Goal: Task Accomplishment & Management: Complete application form

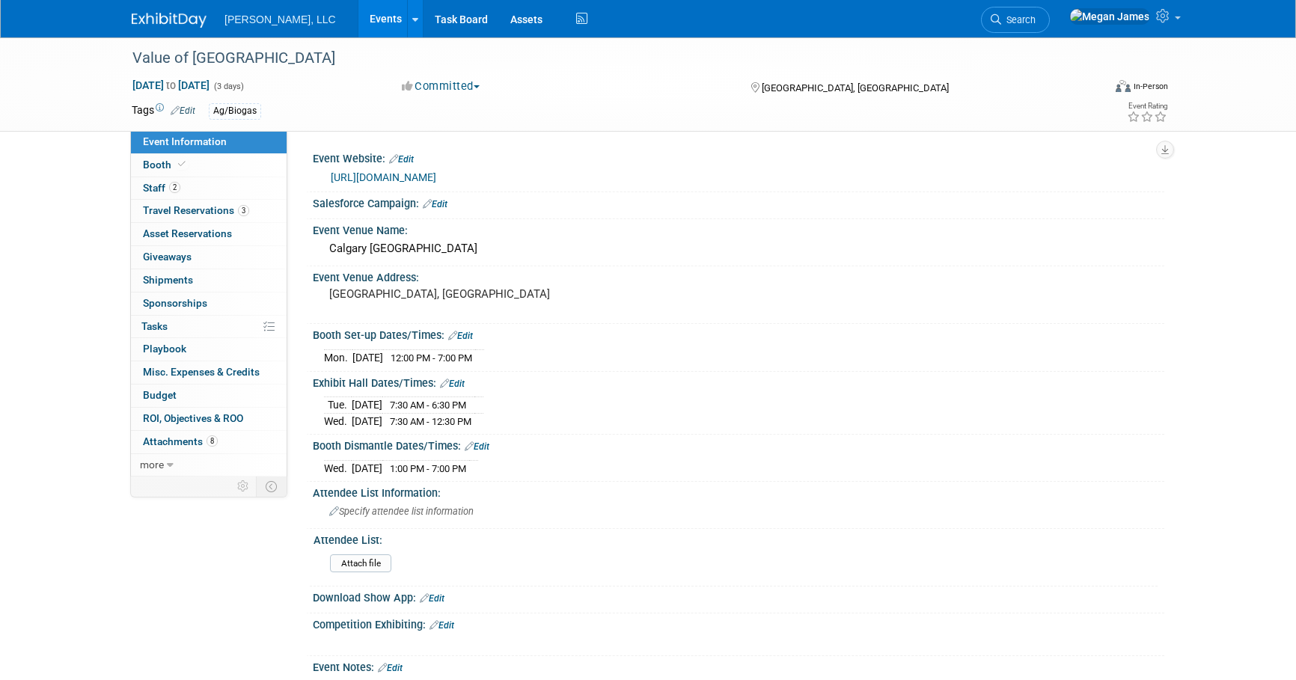
select select "Ag/Biogas"
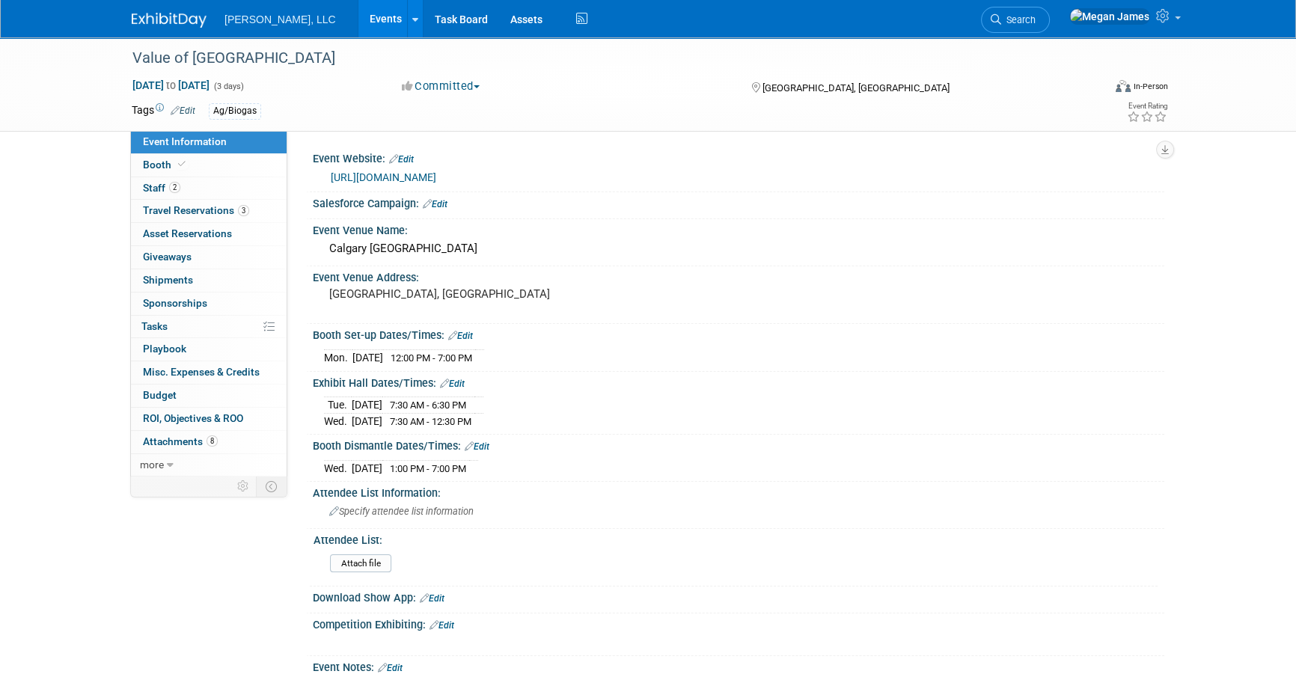
click at [359, 10] on link "Events" at bounding box center [386, 18] width 55 height 37
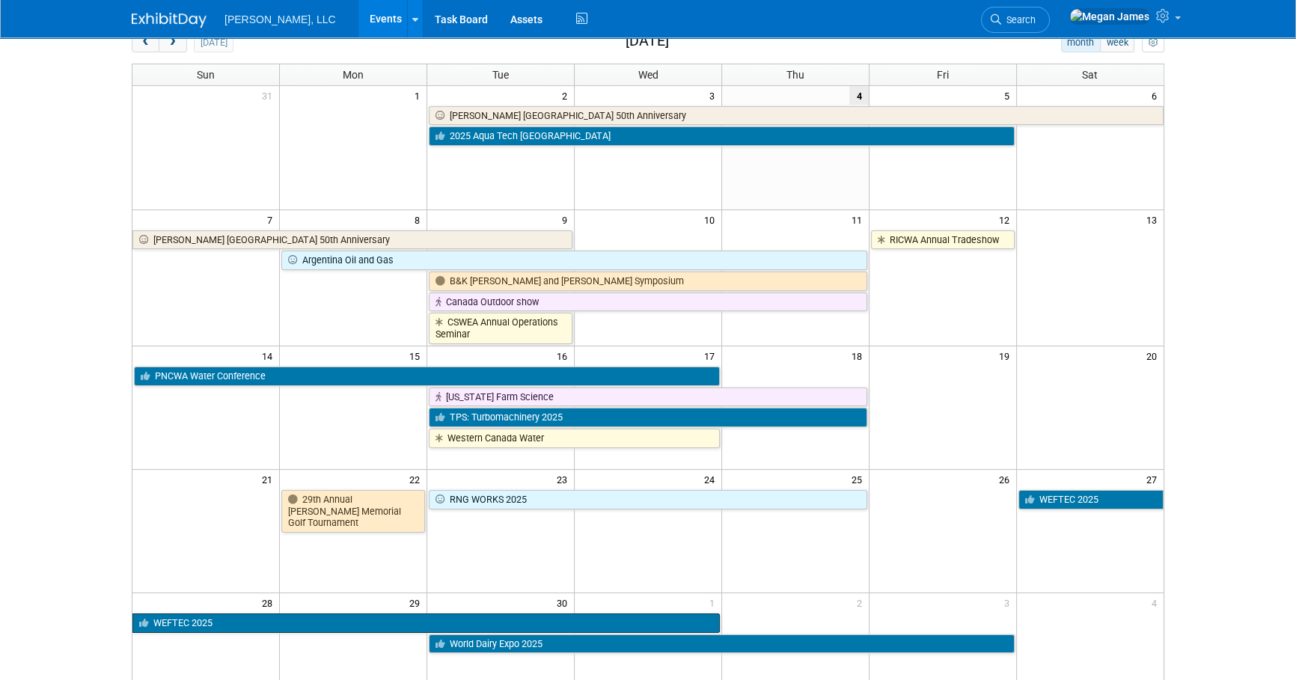
scroll to position [272, 0]
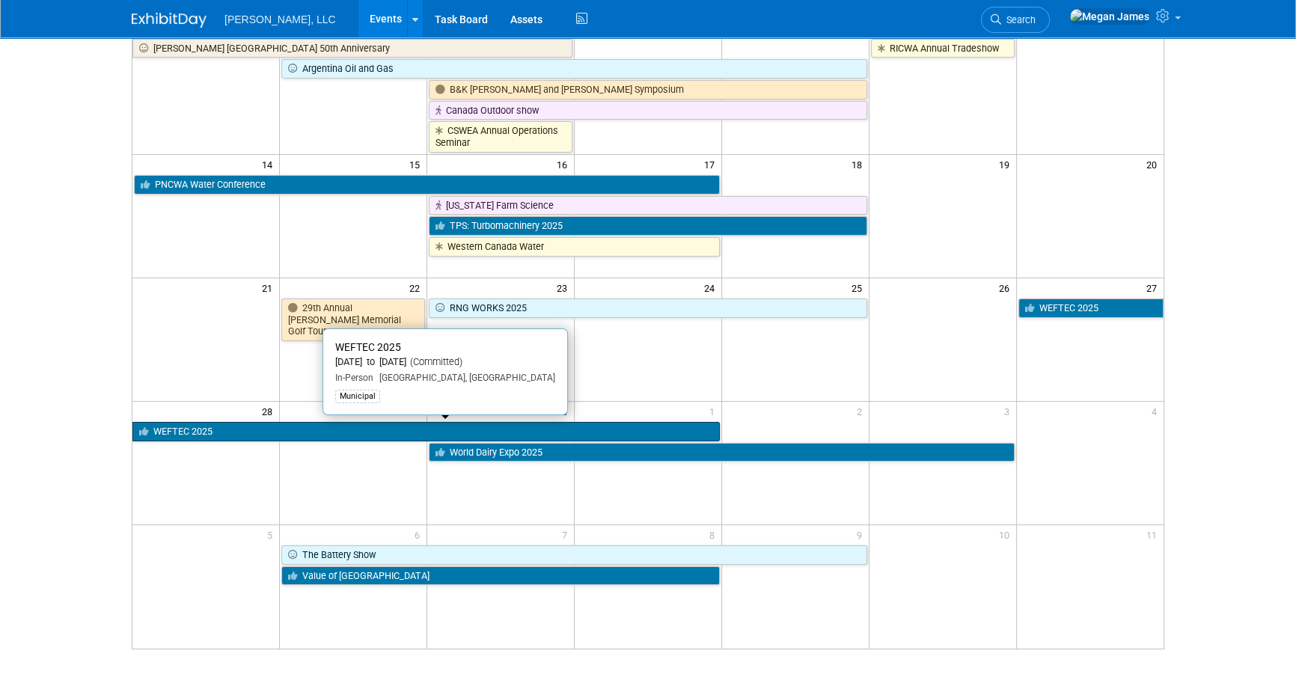
click at [352, 425] on link "WEFTEC 2025" at bounding box center [426, 431] width 588 height 19
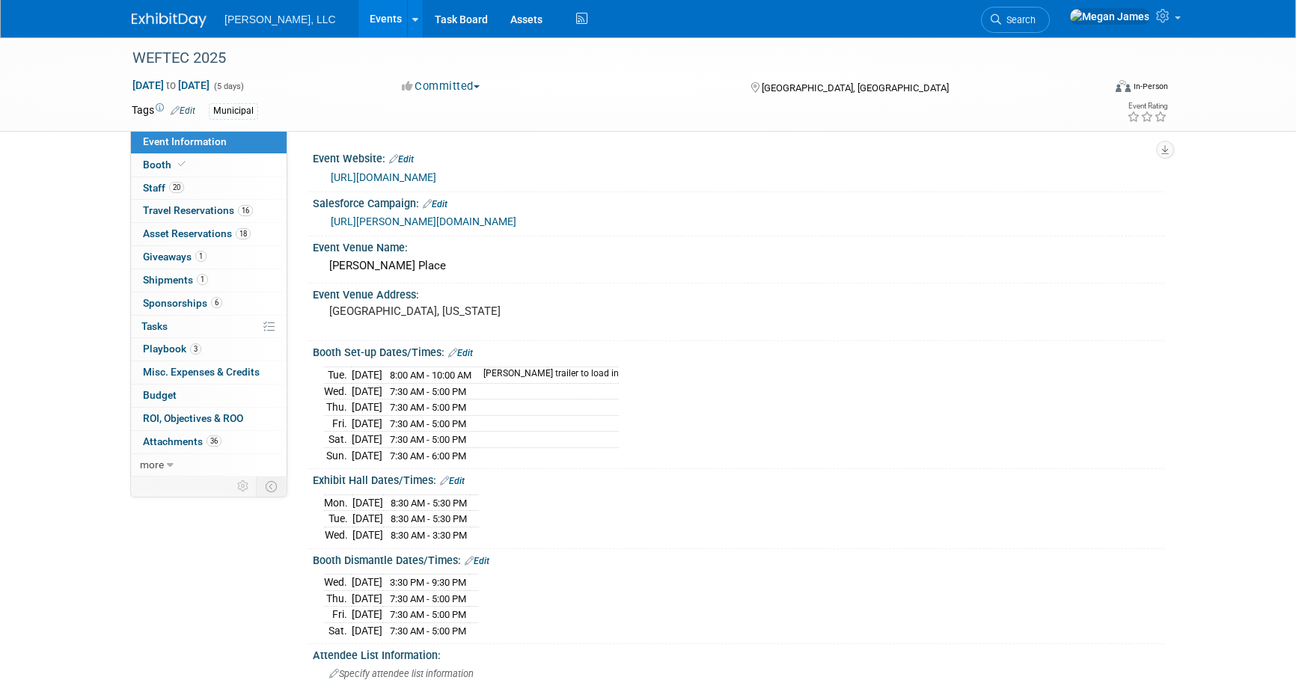
select select "Municipal"
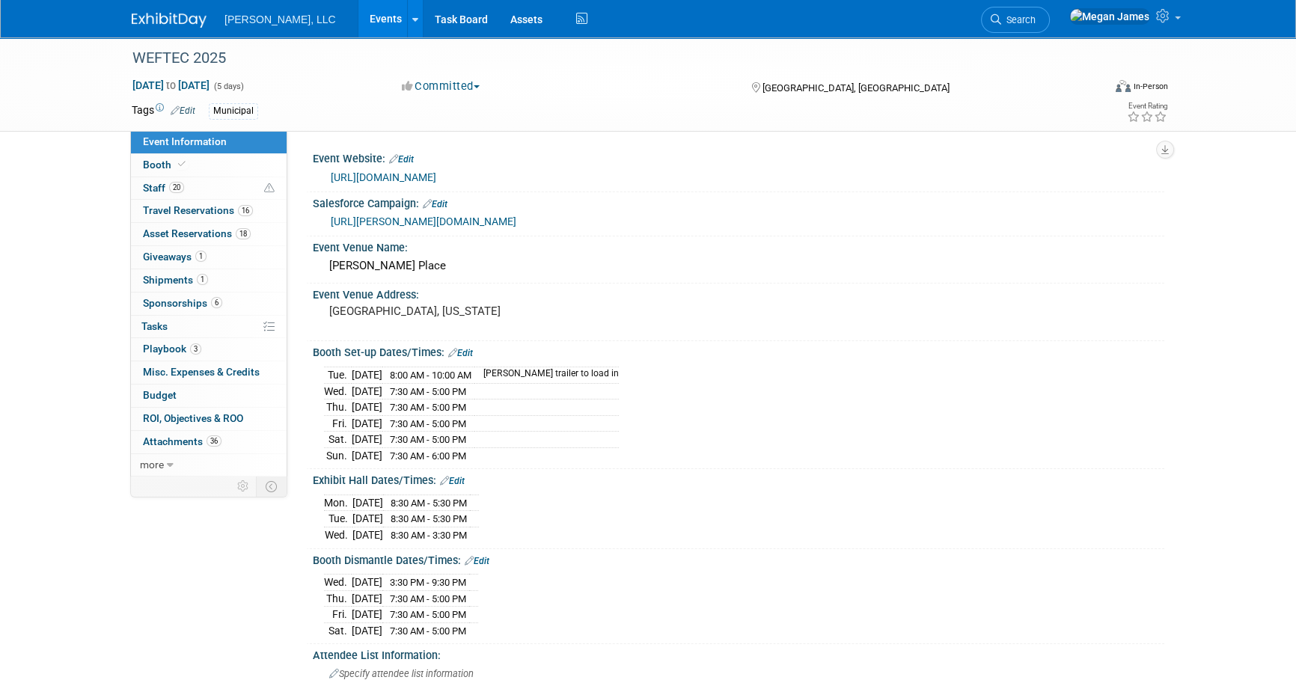
click at [359, 25] on link "Events" at bounding box center [386, 18] width 55 height 37
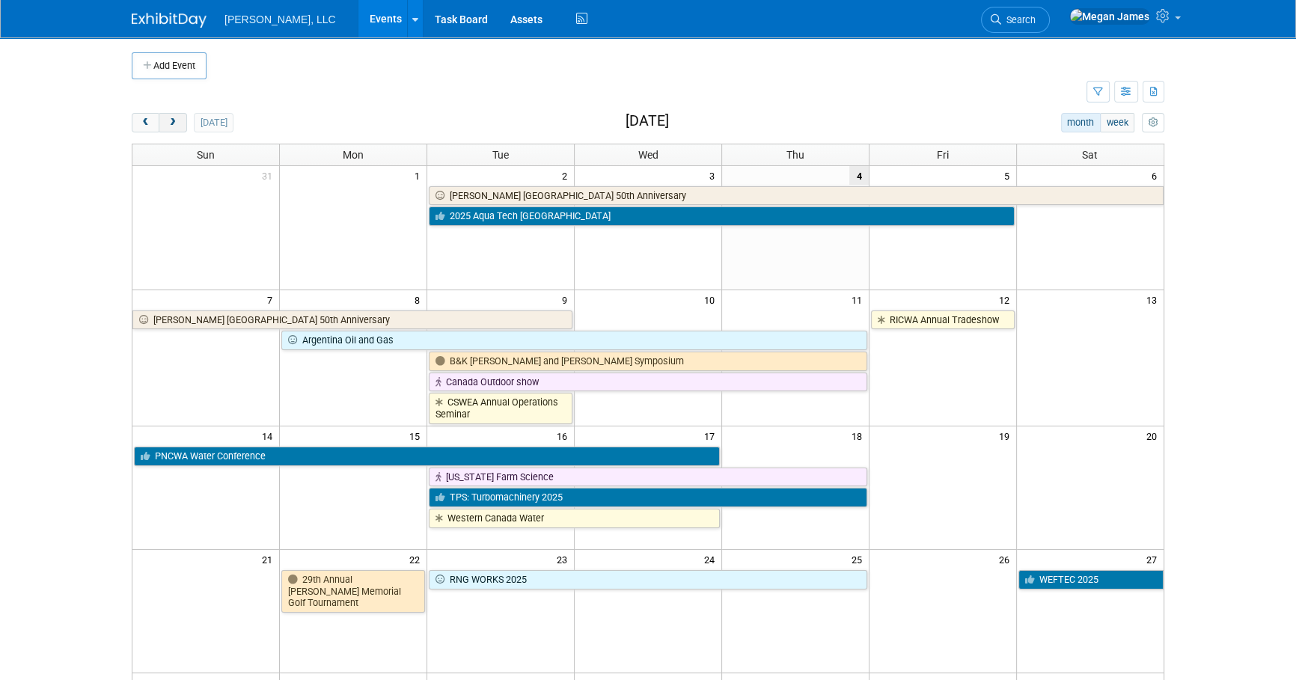
click at [178, 126] on button "next" at bounding box center [173, 122] width 28 height 19
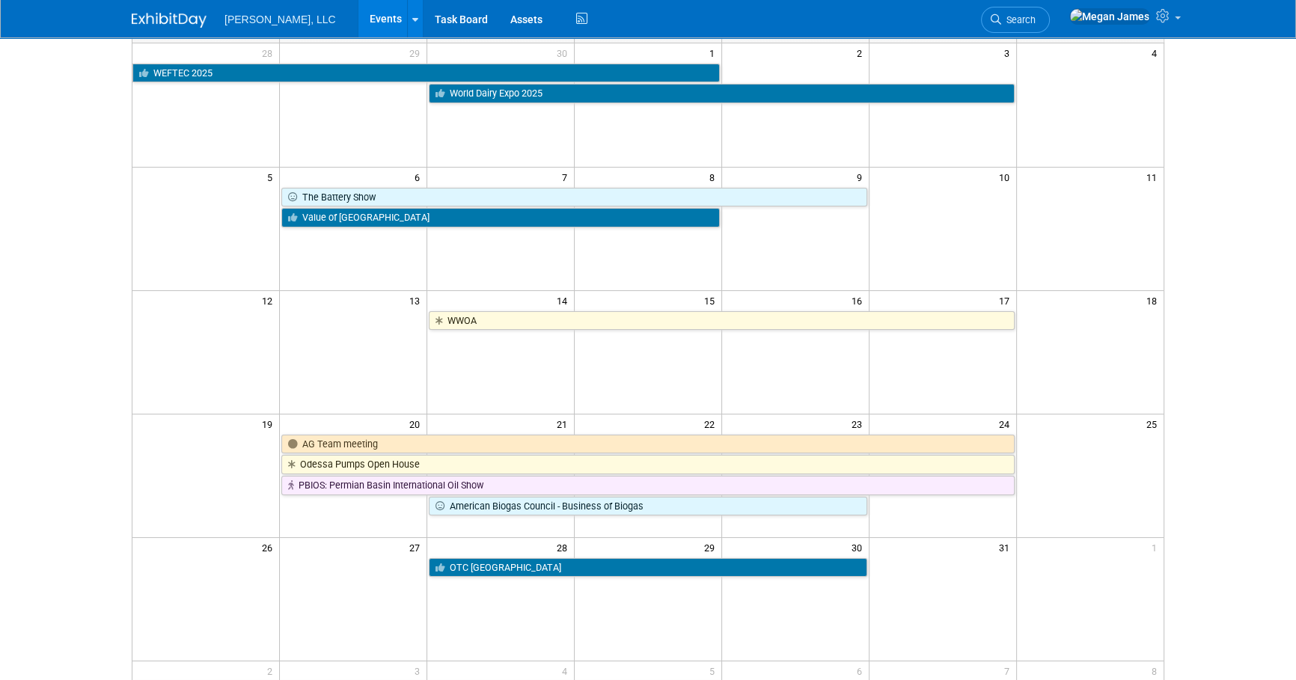
scroll to position [135, 0]
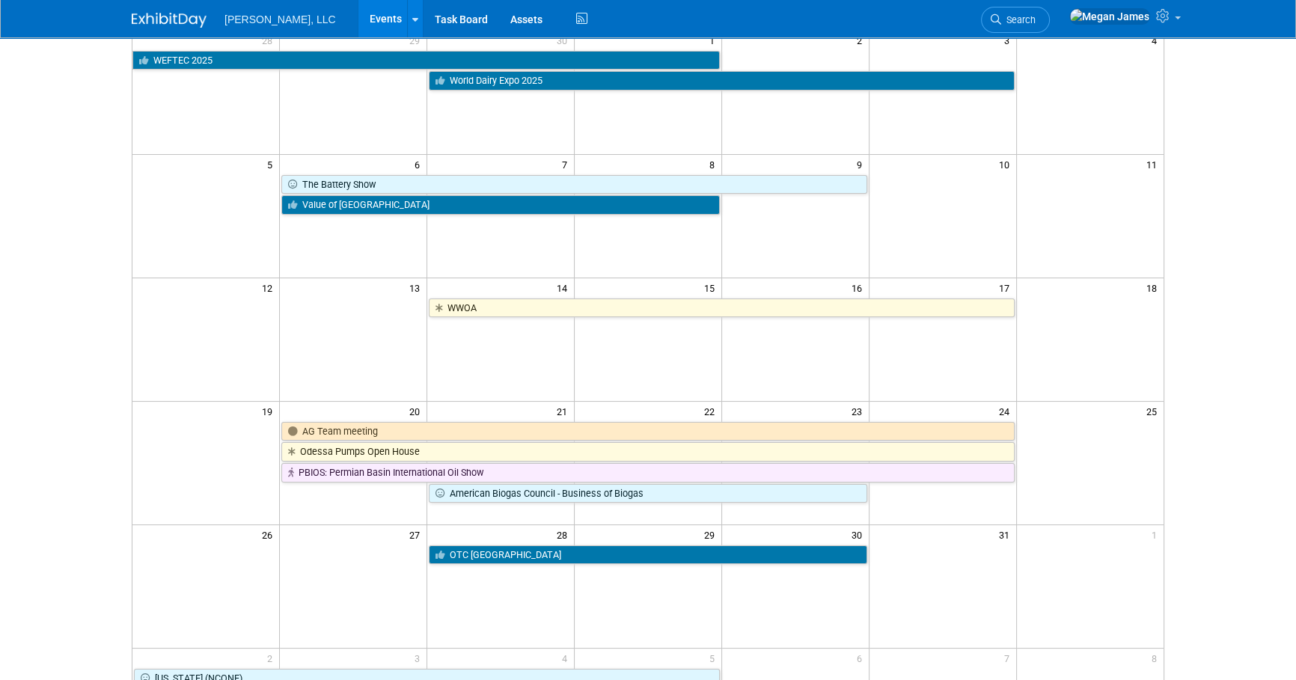
click at [1213, 336] on body "Boerger, LLC Events Add Event Bulk Upload Events Shareable Event Boards Recentl…" at bounding box center [648, 205] width 1296 height 680
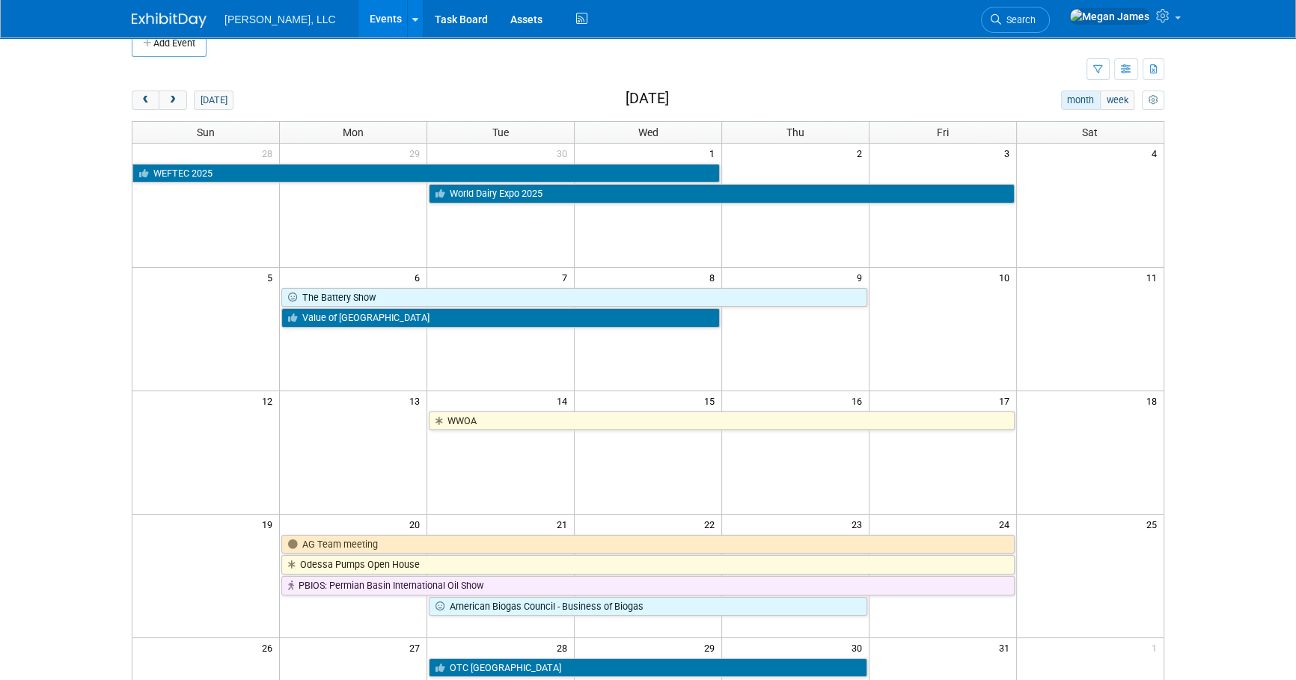
scroll to position [0, 0]
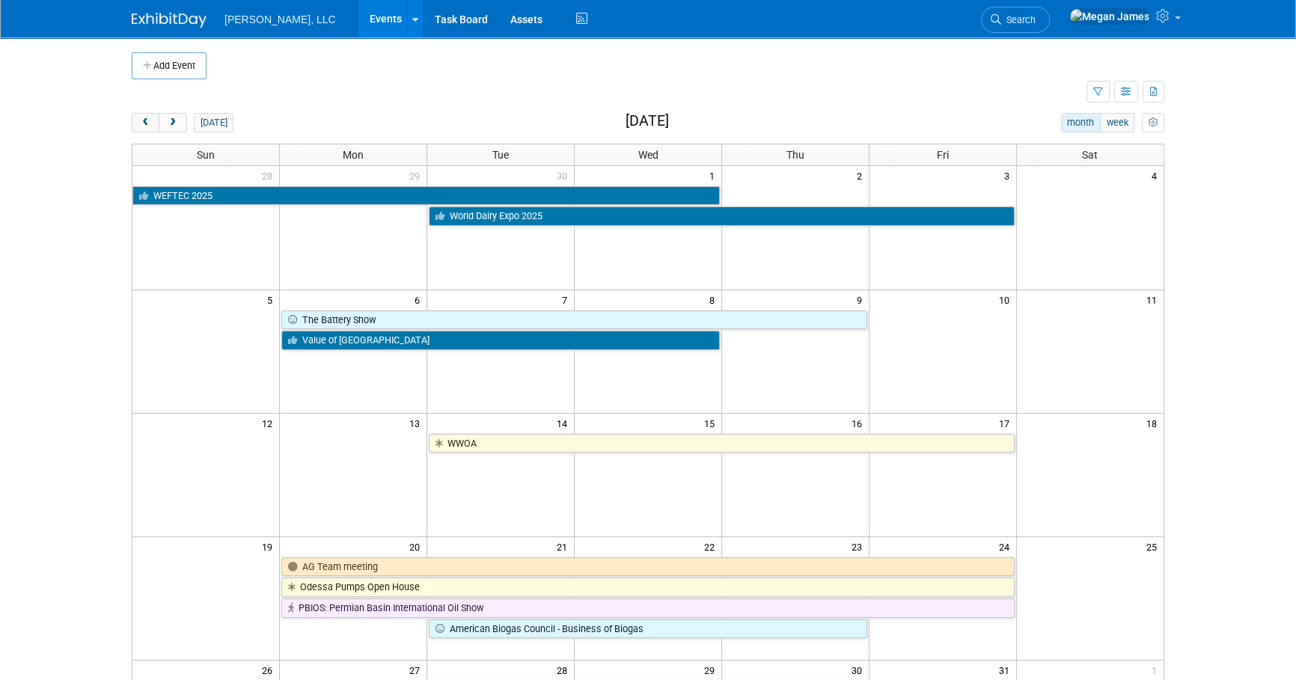
click at [58, 449] on body "Boerger, LLC Events Add Event Bulk Upload Events Shareable Event Boards Recentl…" at bounding box center [648, 340] width 1296 height 680
click at [1260, 271] on body "Boerger, LLC Events Add Event Bulk Upload Events Shareable Event Boards Recentl…" at bounding box center [648, 340] width 1296 height 680
click at [359, 31] on link "Events" at bounding box center [386, 18] width 55 height 37
click at [150, 123] on span "prev" at bounding box center [145, 123] width 11 height 10
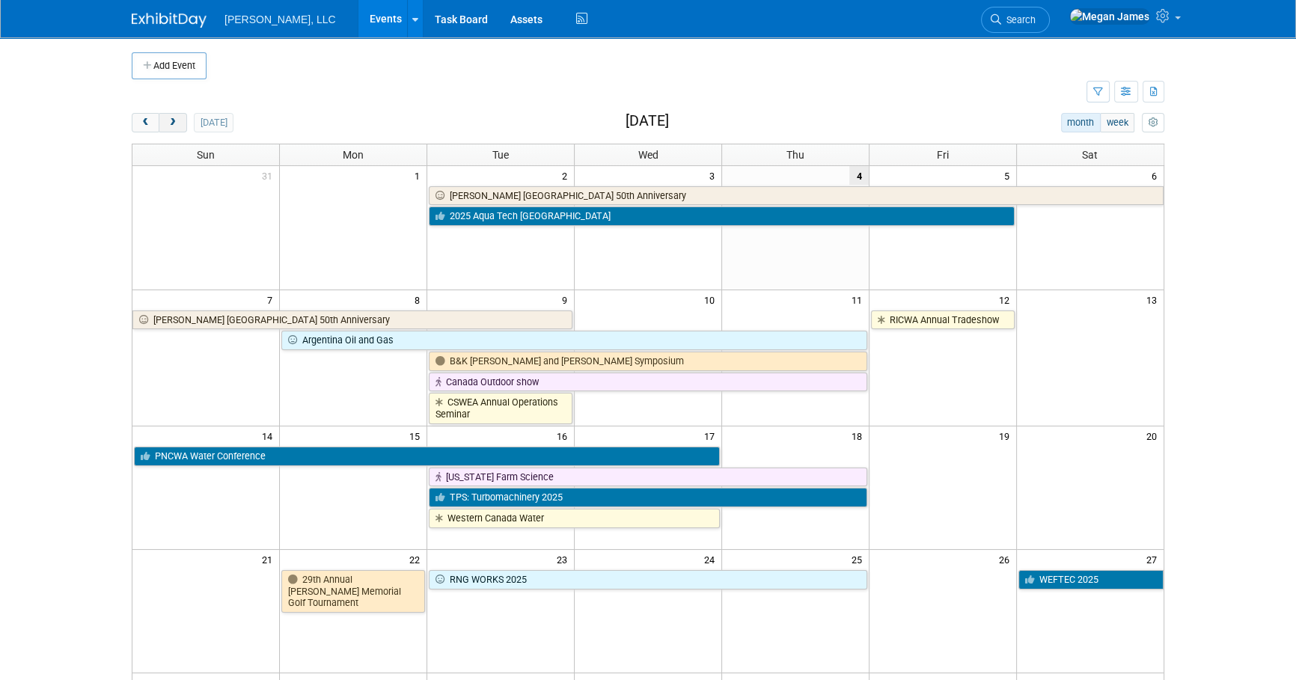
click at [165, 125] on button "next" at bounding box center [173, 122] width 28 height 19
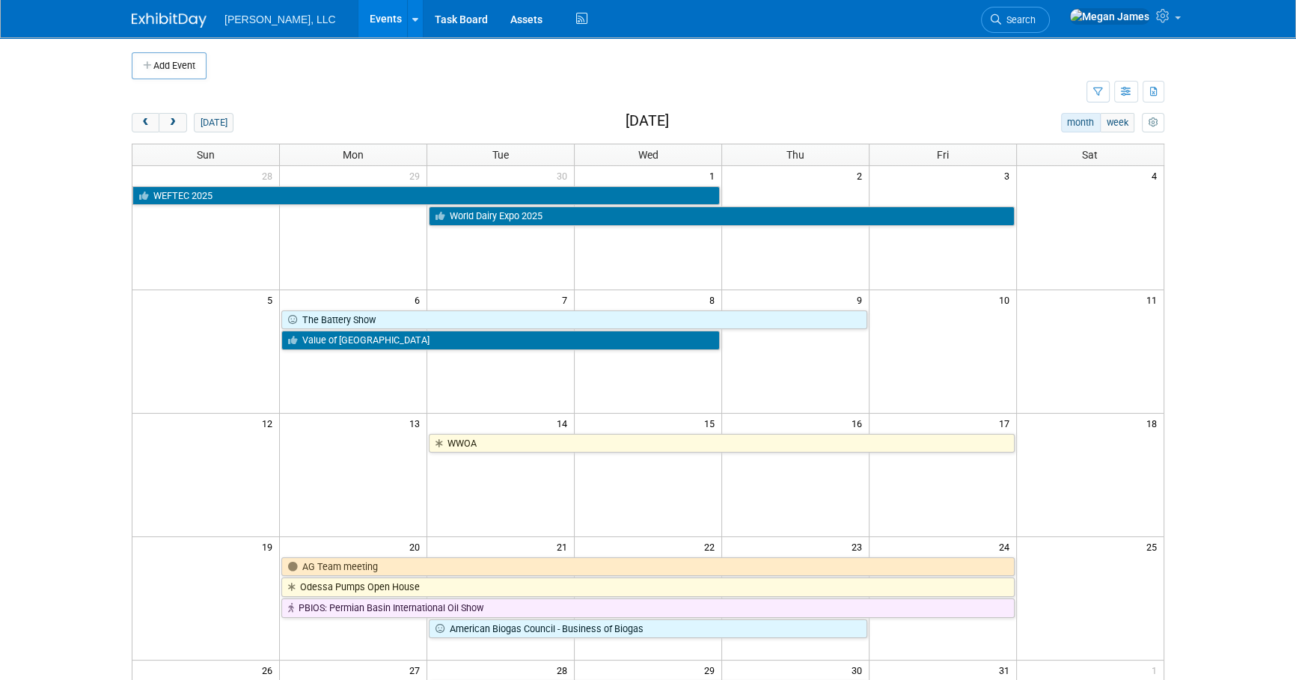
click at [1230, 481] on body "Boerger, LLC Events Add Event Bulk Upload Events Shareable Event Boards Recentl…" at bounding box center [648, 340] width 1296 height 680
click at [1230, 472] on body "Boerger, LLC Events Add Event Bulk Upload Events Shareable Event Boards Recentl…" at bounding box center [648, 340] width 1296 height 680
click at [1234, 422] on body "Boerger, LLC Events Add Event Bulk Upload Events Shareable Event Boards Recentl…" at bounding box center [648, 340] width 1296 height 680
click at [1221, 284] on body "Boerger, LLC Events Add Event Bulk Upload Events Shareable Event Boards Recentl…" at bounding box center [648, 340] width 1296 height 680
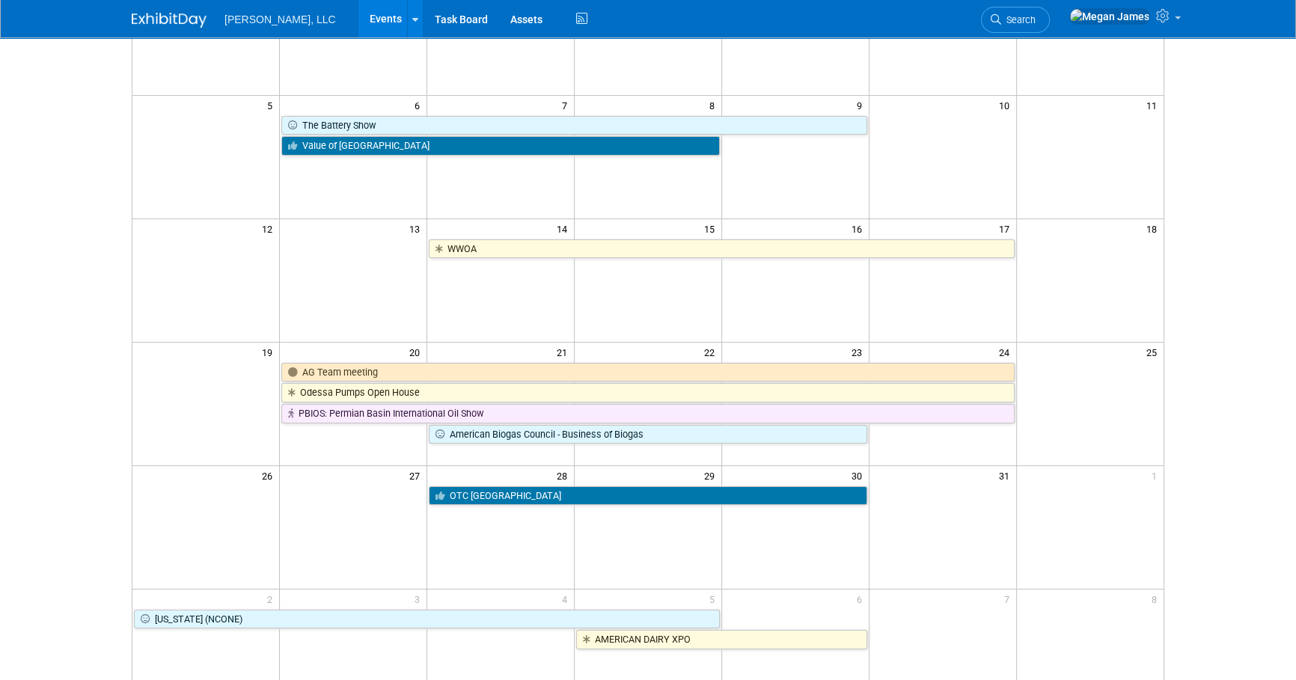
scroll to position [204, 0]
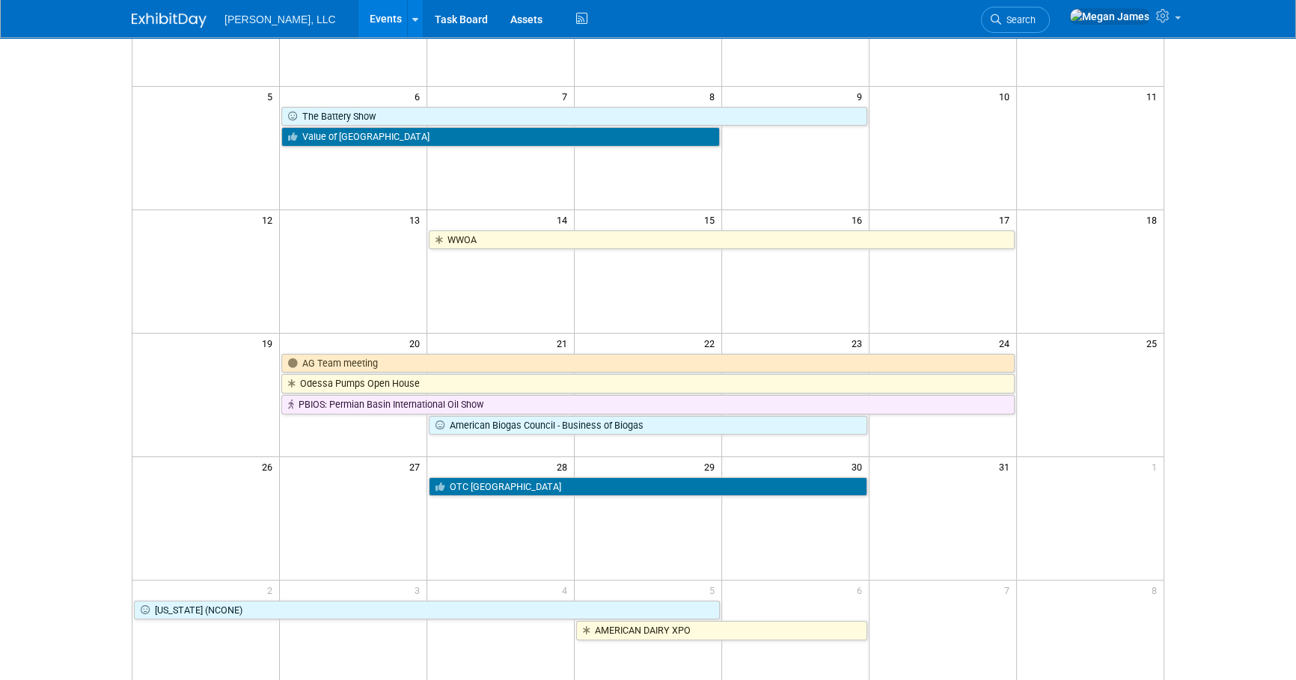
click at [1262, 477] on html "Boerger, LLC Events Add Event Bulk Upload Events Shareable Event Boards Recentl…" at bounding box center [648, 136] width 1296 height 680
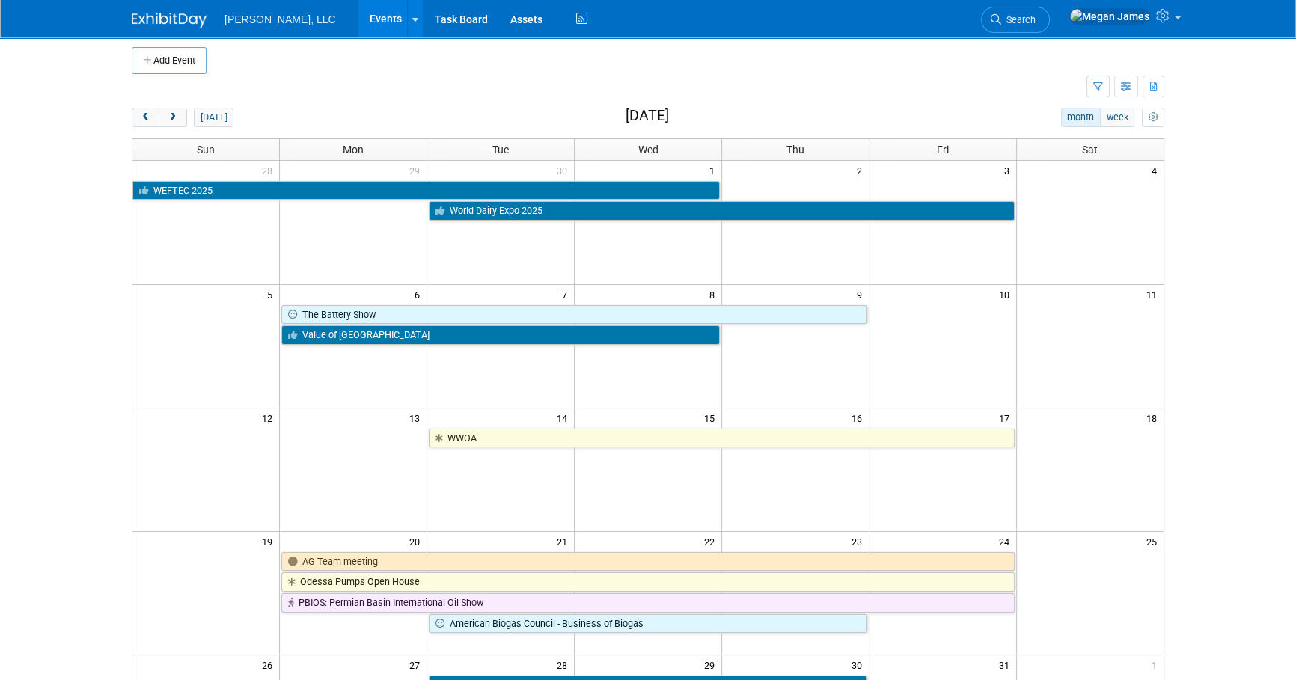
scroll to position [0, 0]
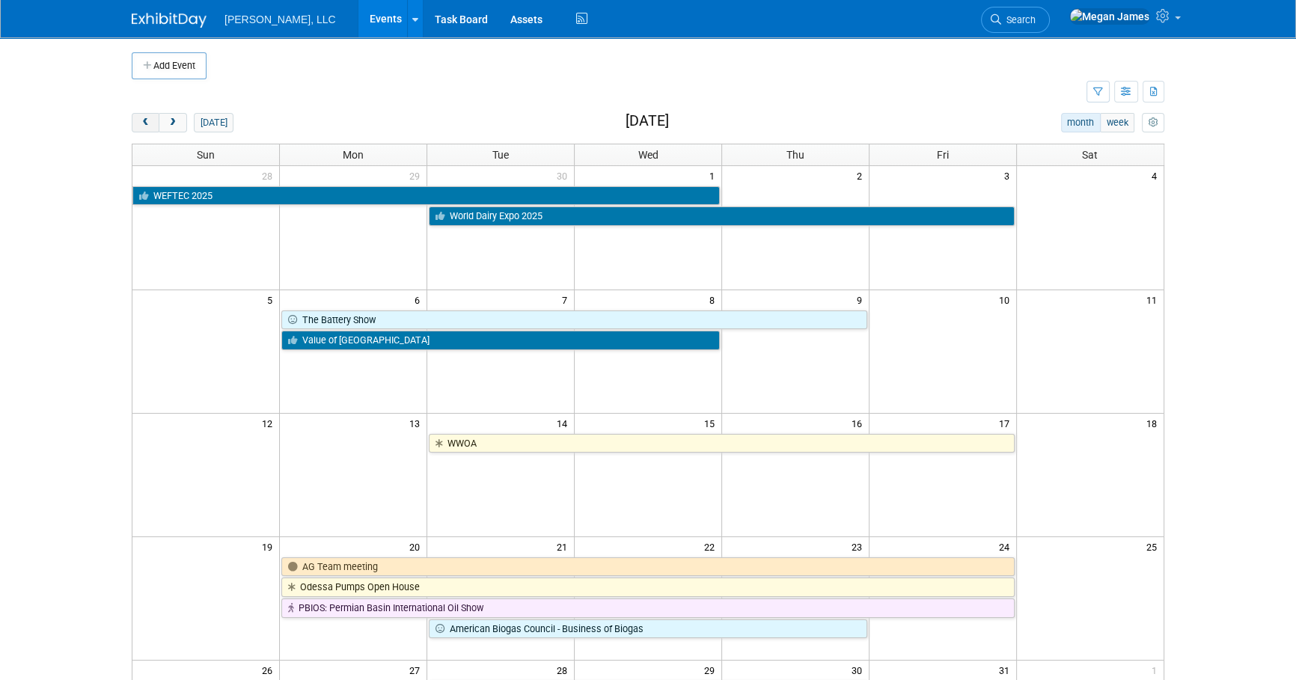
click at [147, 129] on button "prev" at bounding box center [146, 122] width 28 height 19
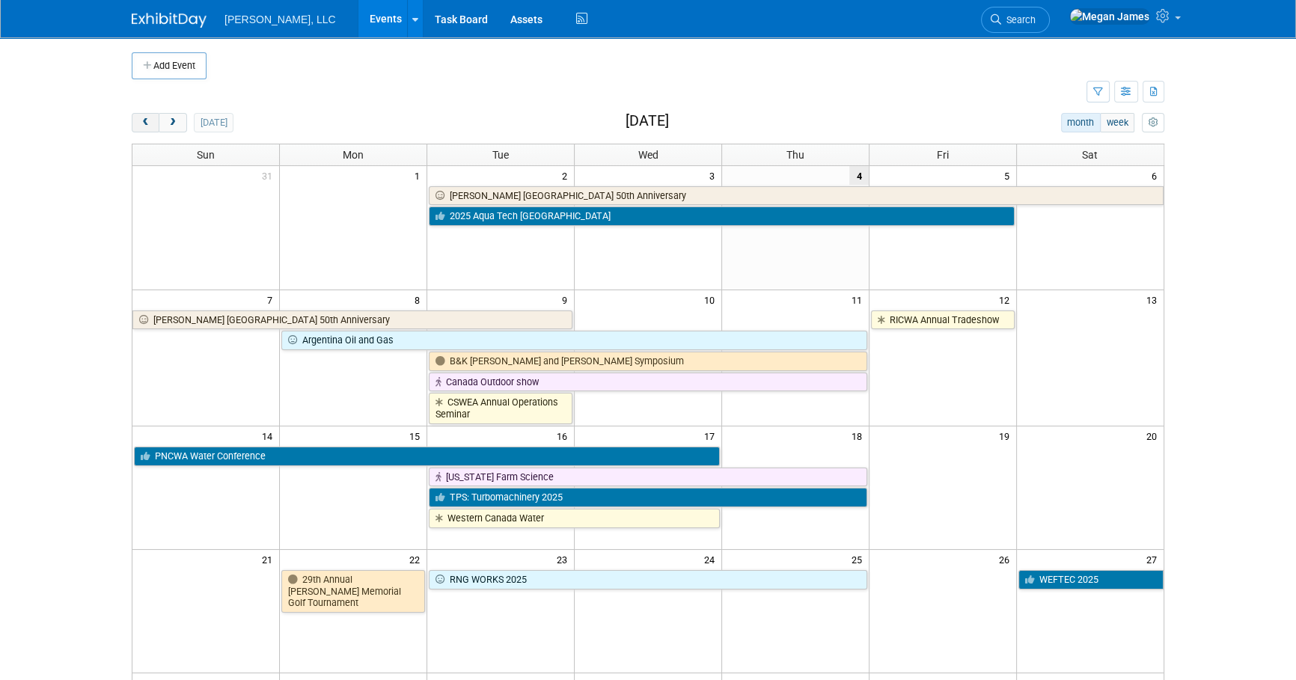
click at [147, 117] on button "prev" at bounding box center [146, 122] width 28 height 19
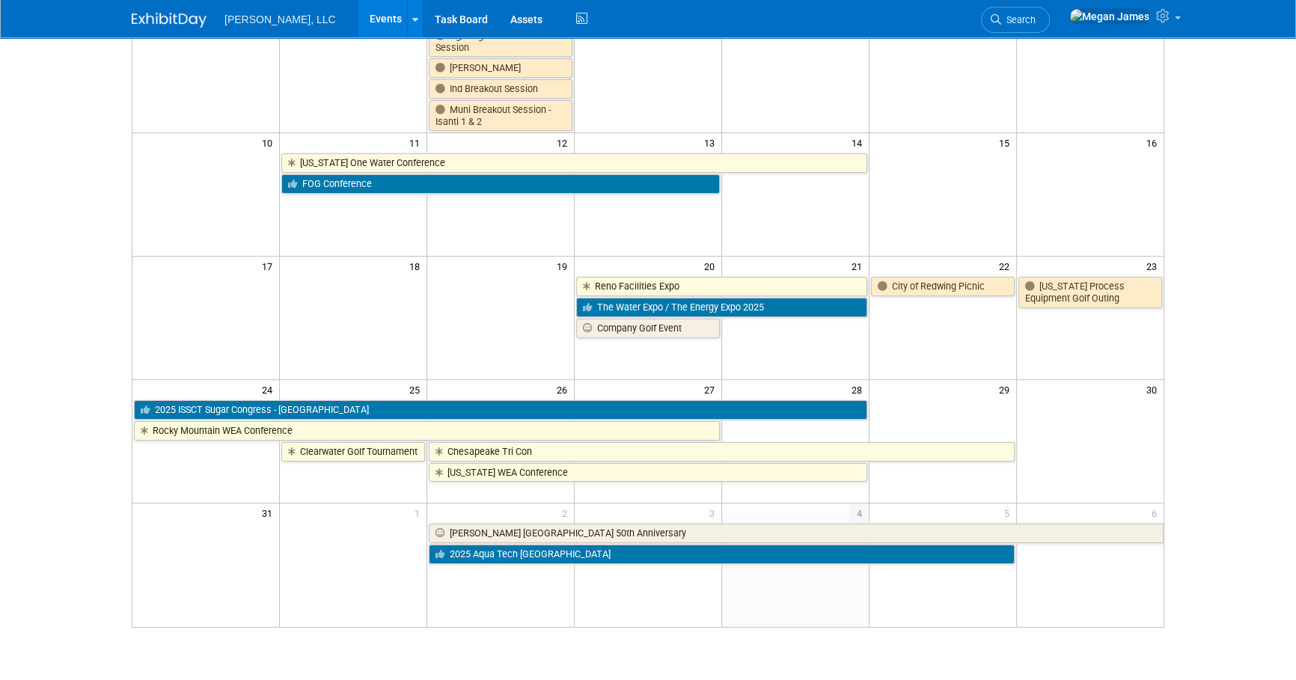
scroll to position [340, 0]
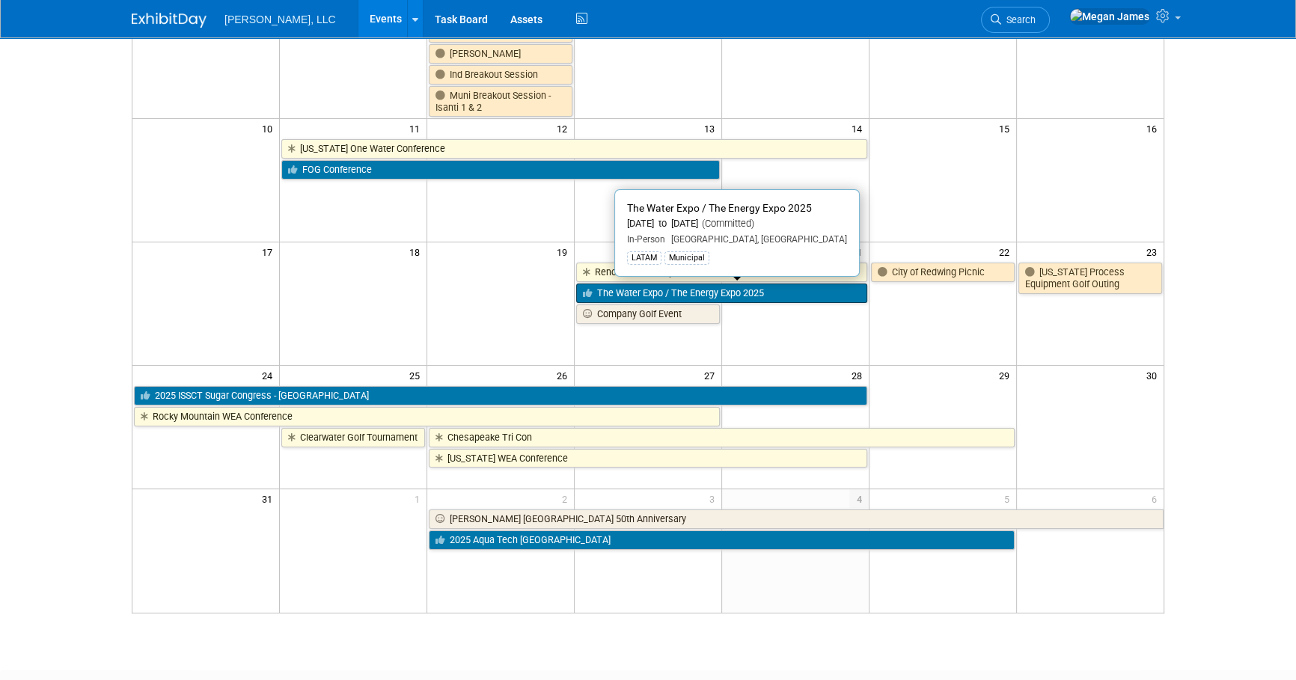
click at [808, 299] on link "The Water Expo / The Energy Expo 2025" at bounding box center [721, 293] width 291 height 19
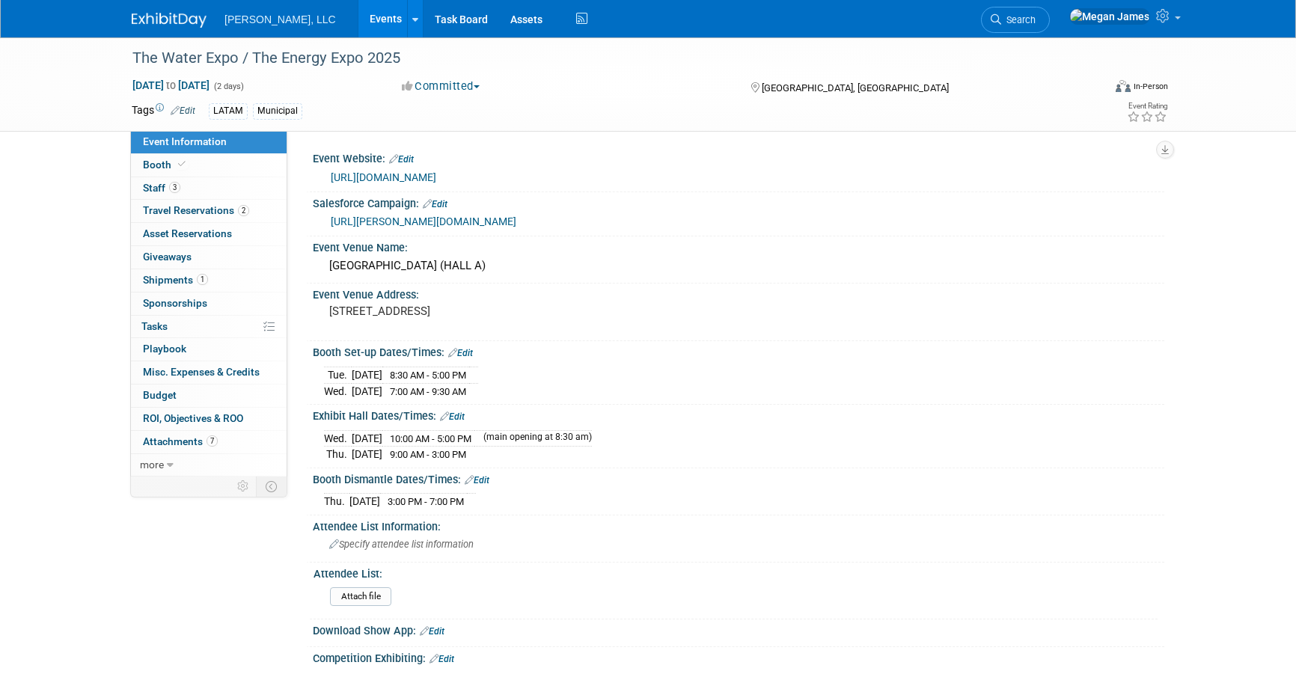
select select "Municipal"
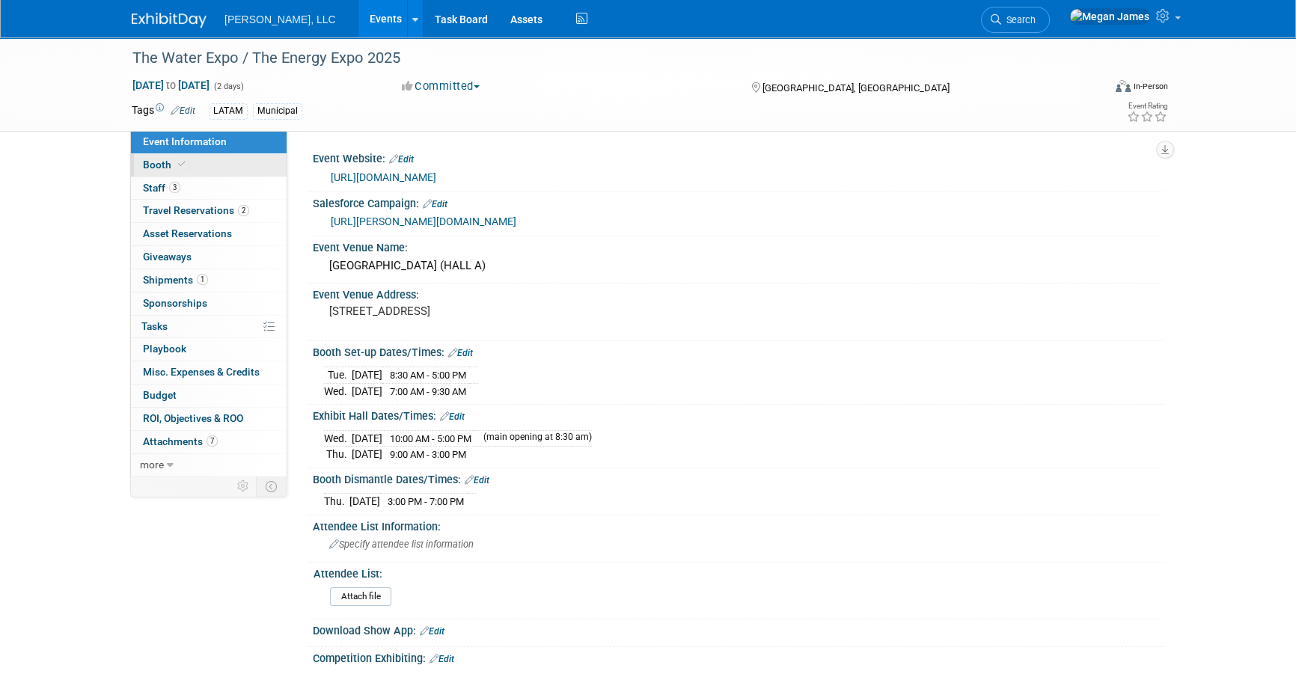
click at [210, 154] on link "Booth" at bounding box center [209, 165] width 156 height 22
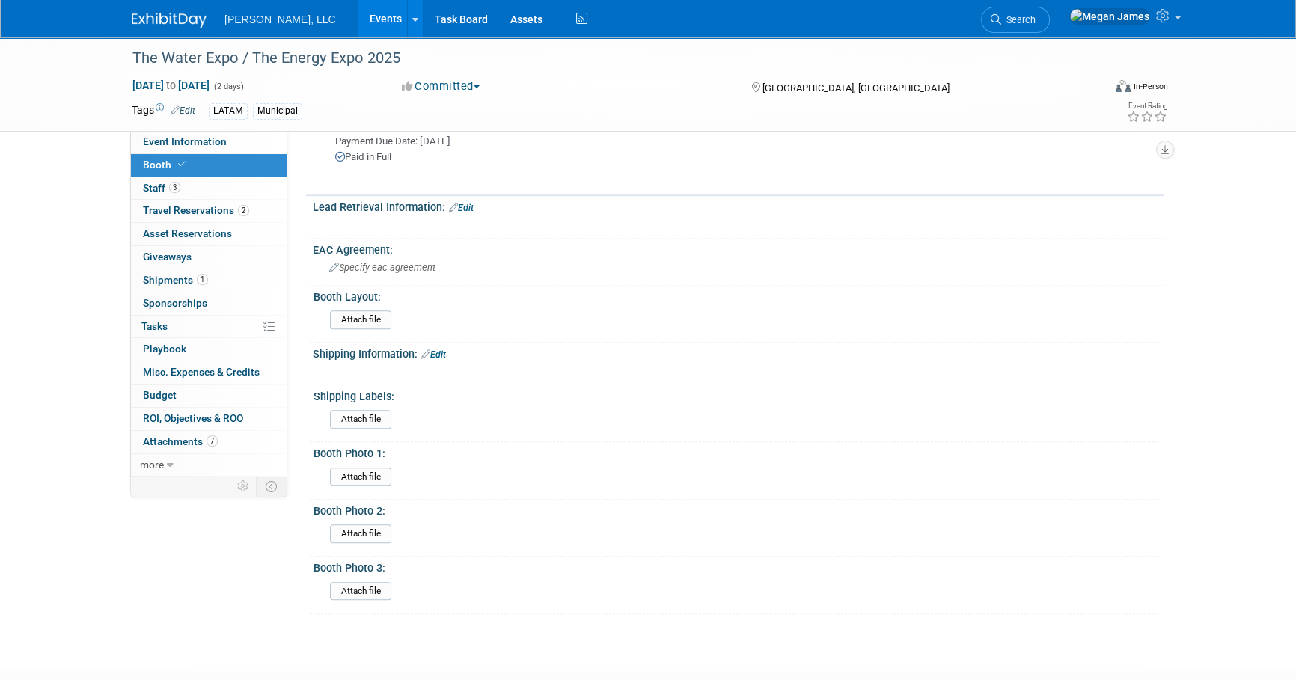
scroll to position [1020, 0]
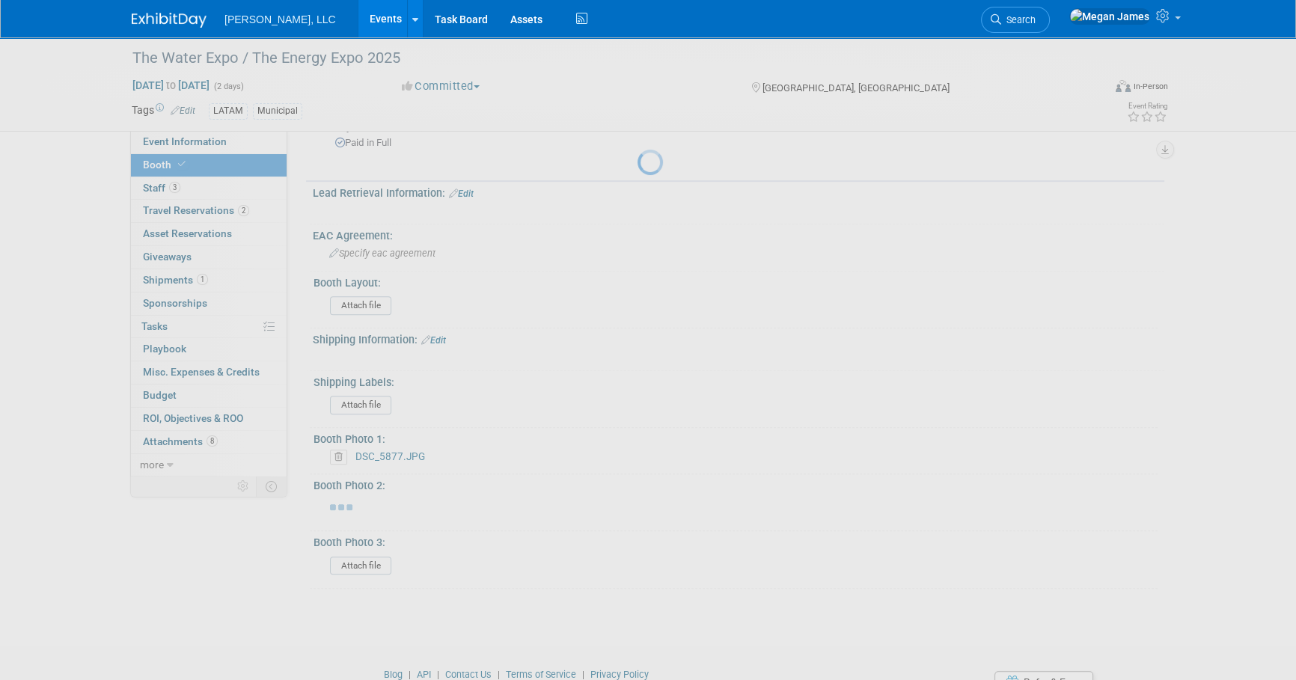
click at [638, 550] on div at bounding box center [648, 340] width 21 height 680
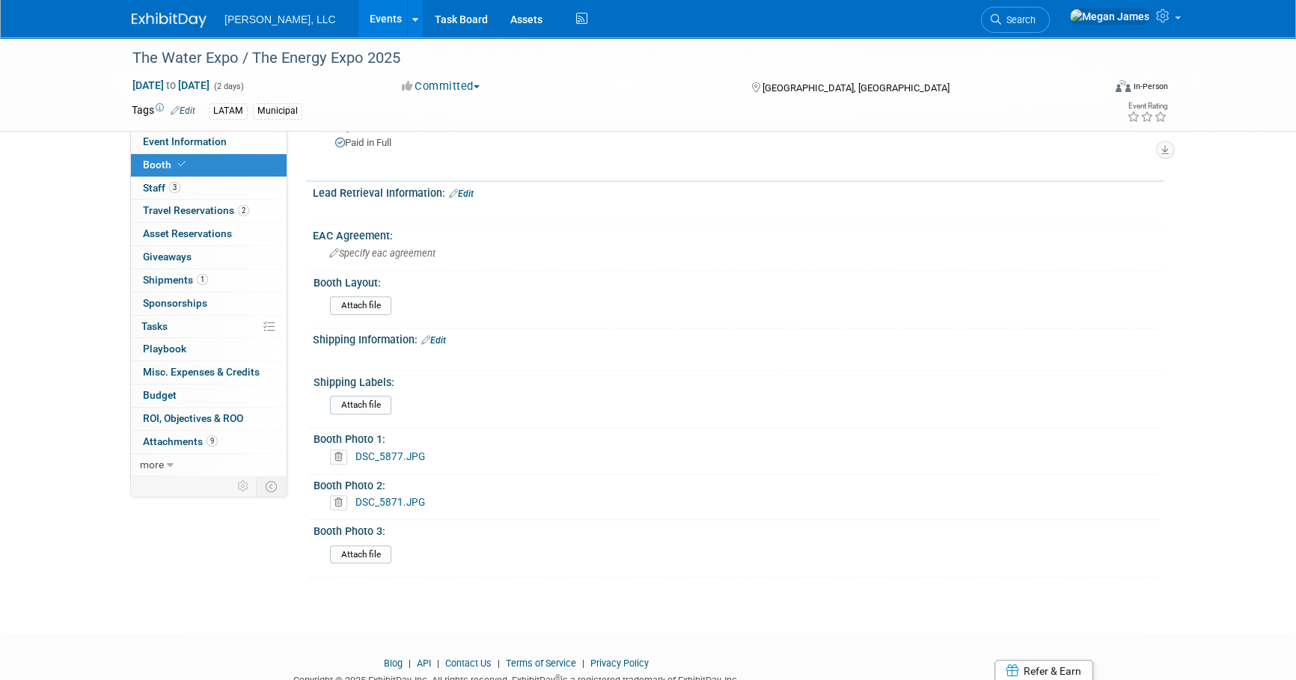
click at [359, 4] on link "Events" at bounding box center [386, 18] width 55 height 37
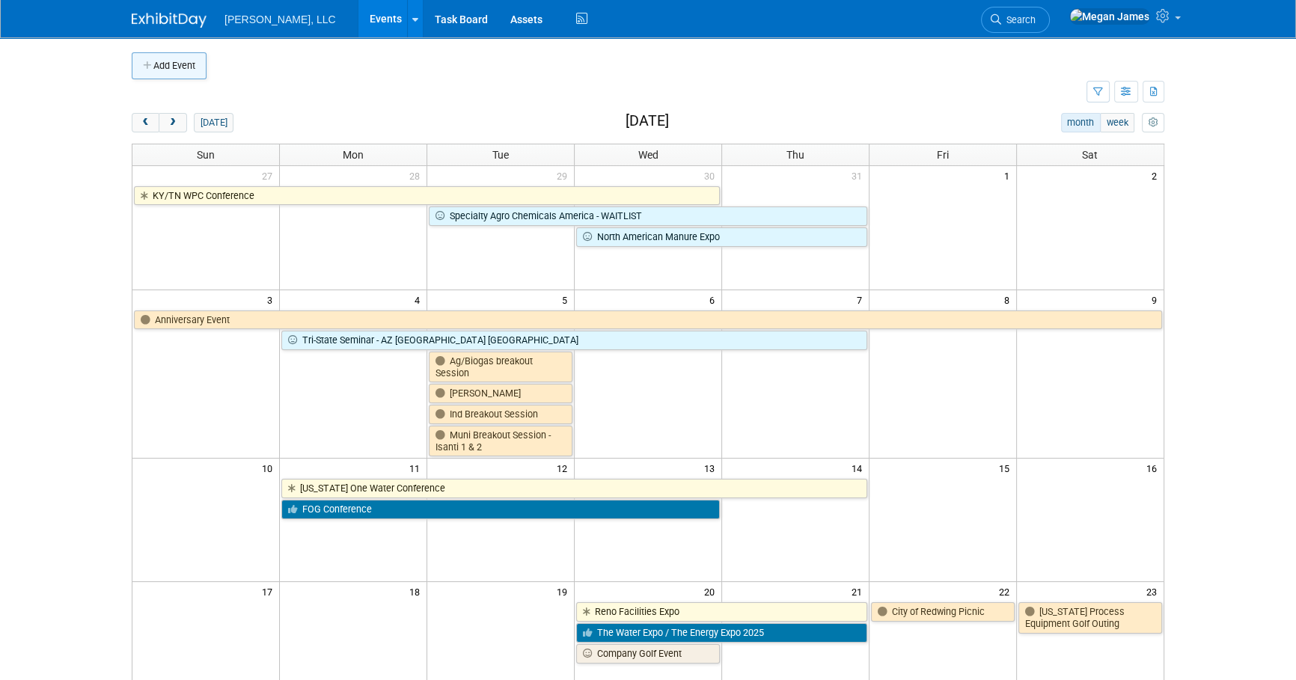
click at [186, 72] on button "Add Event" at bounding box center [169, 65] width 75 height 27
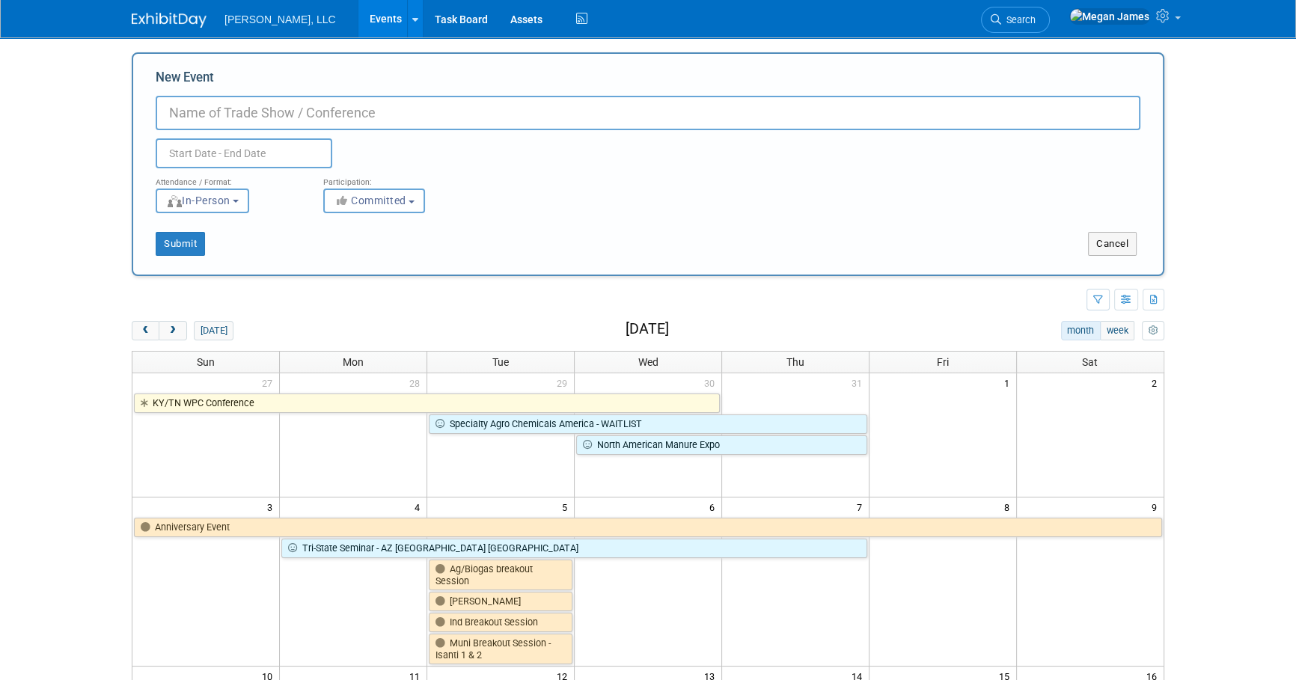
click at [210, 106] on input "New Event" at bounding box center [648, 113] width 985 height 34
click at [206, 110] on input "New Event" at bounding box center [648, 113] width 985 height 34
type input "TPS: Turbomachinery and Pump Symposium"
click at [245, 159] on input "text" at bounding box center [244, 153] width 177 height 30
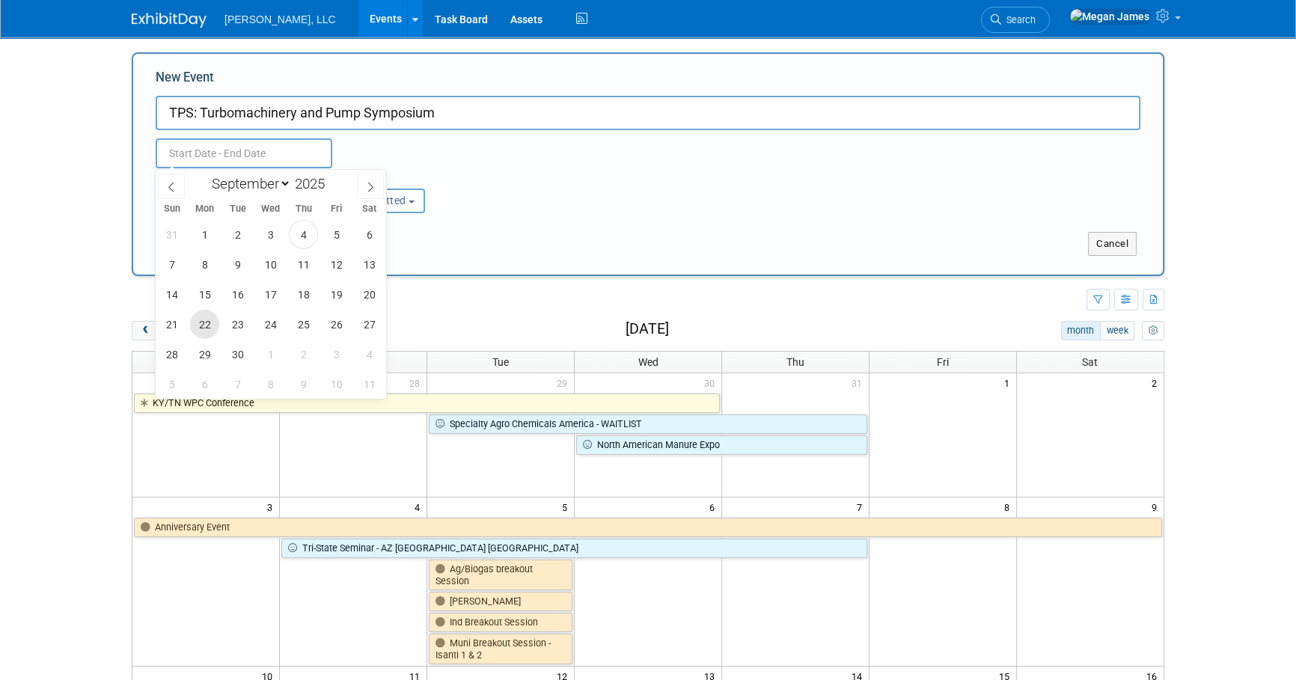
click at [215, 326] on span "22" at bounding box center [204, 324] width 29 height 29
click at [266, 322] on span "24" at bounding box center [270, 324] width 29 height 29
type input "[DATE] to [DATE]"
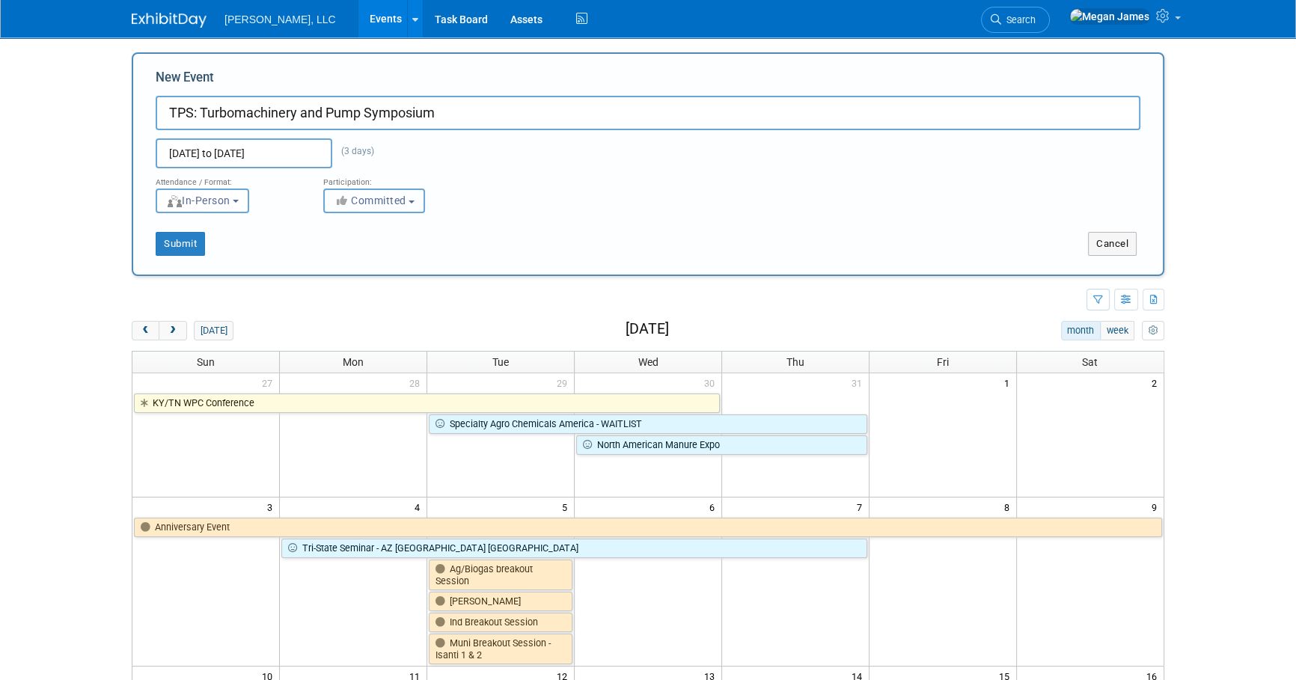
click at [398, 207] on button "Committed" at bounding box center [374, 201] width 102 height 25
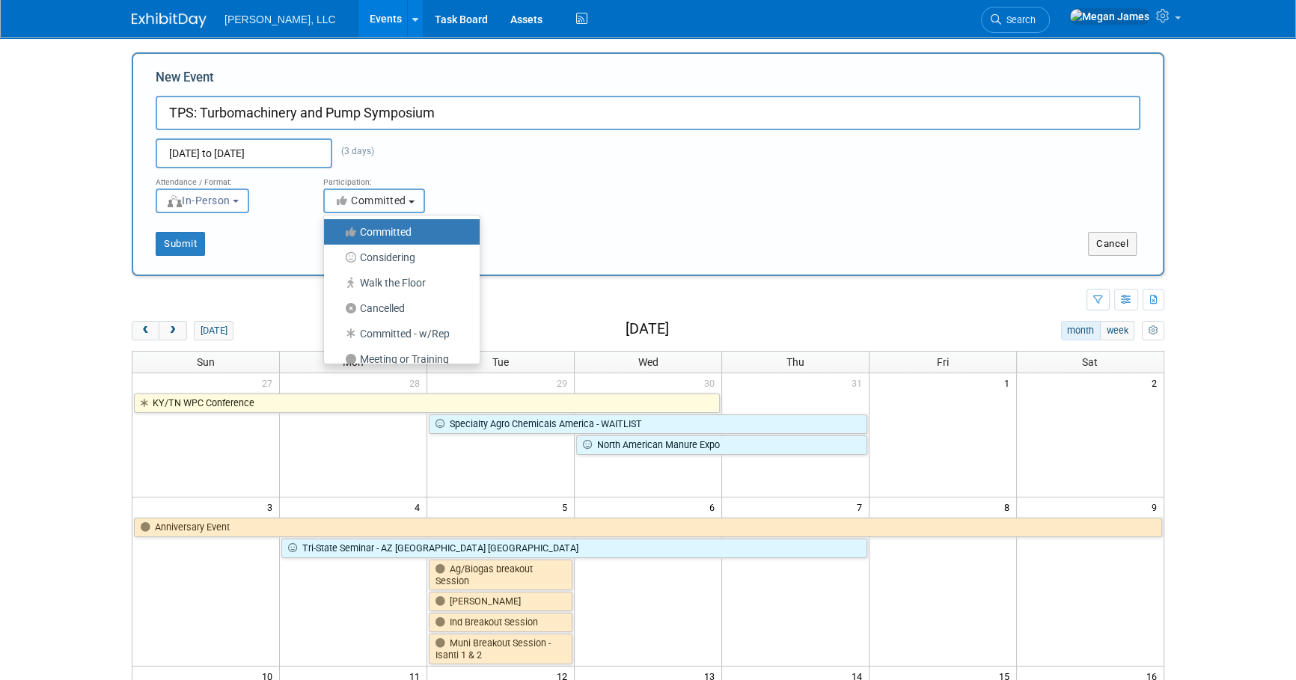
click at [398, 207] on button "Committed" at bounding box center [374, 201] width 102 height 25
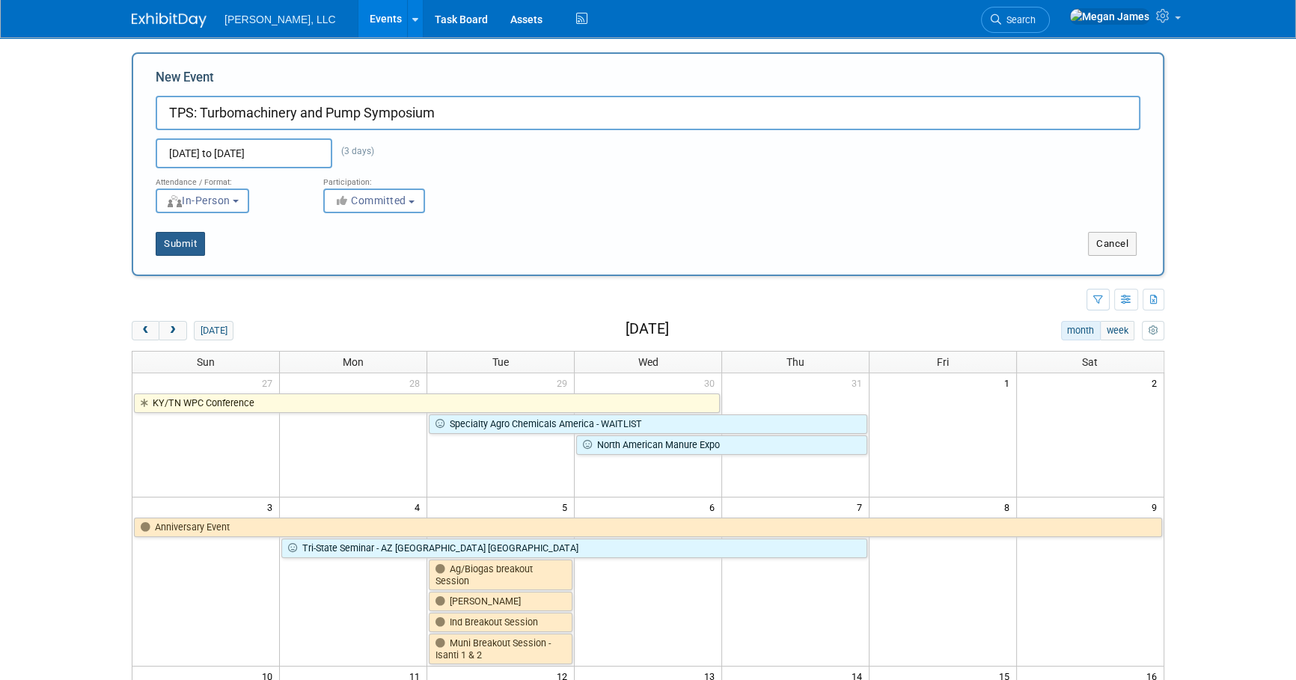
click at [192, 245] on button "Submit" at bounding box center [180, 244] width 49 height 24
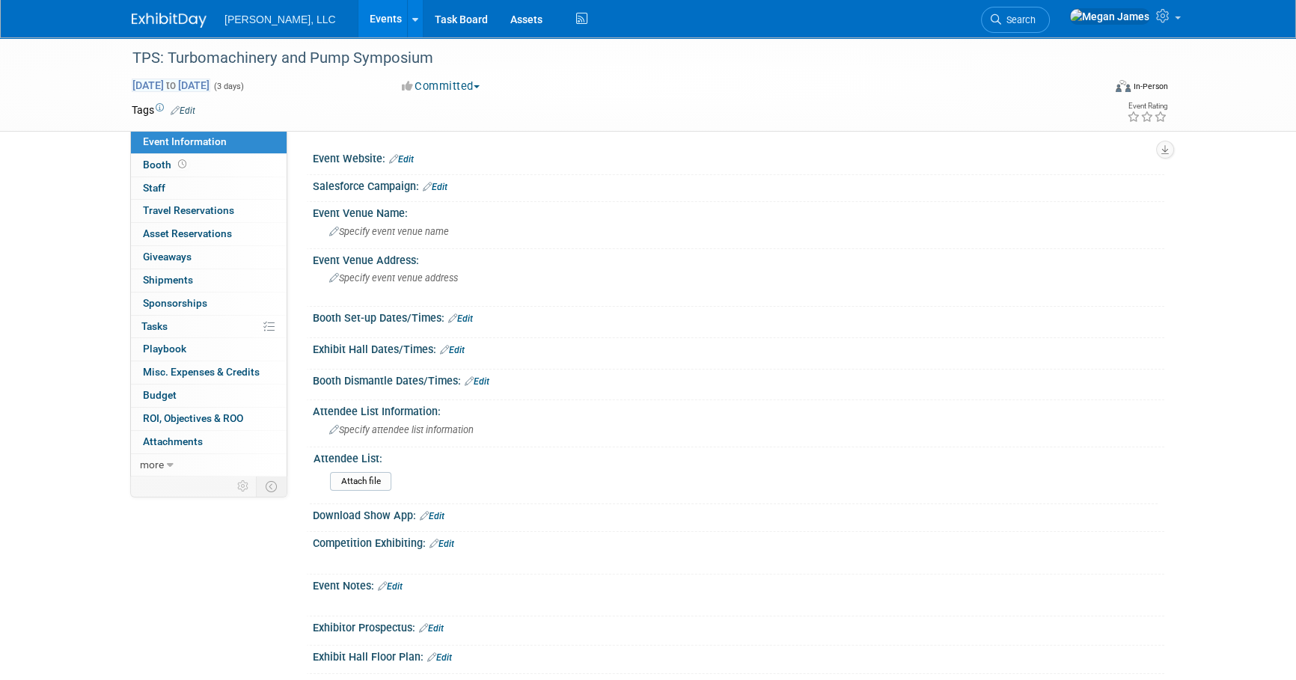
click at [210, 82] on span "[DATE] to [DATE]" at bounding box center [171, 85] width 79 height 13
select select "8"
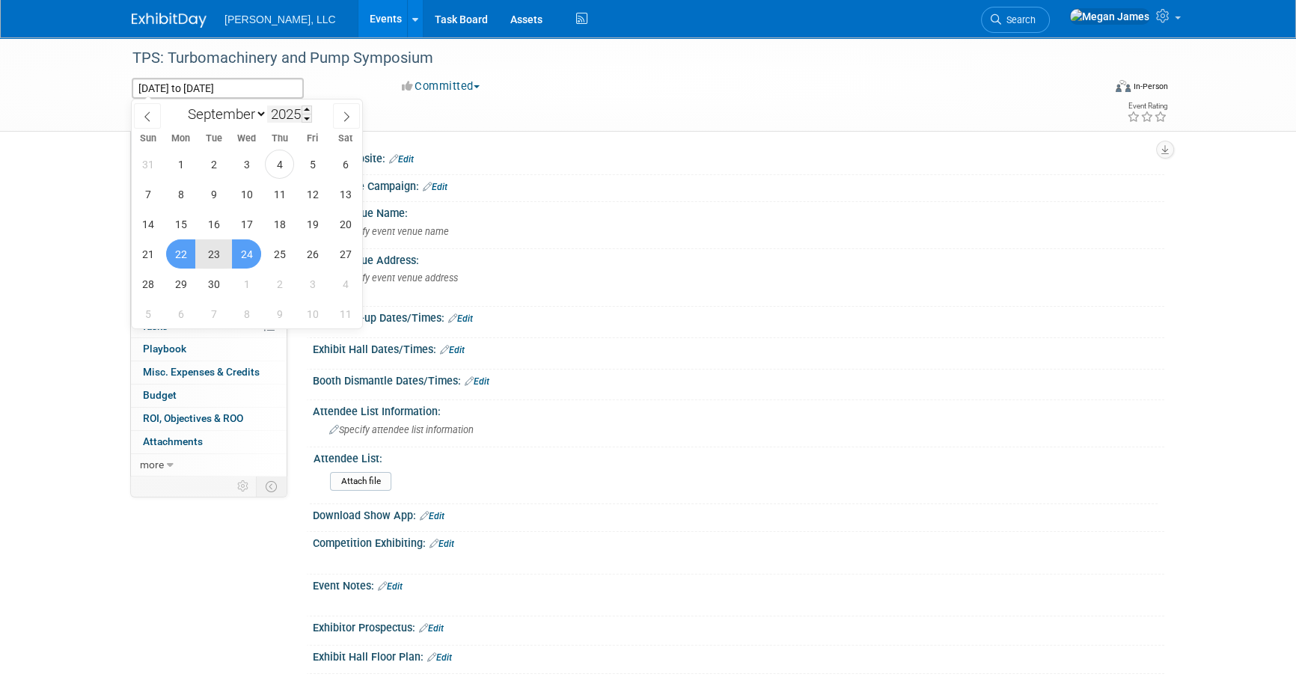
click at [293, 112] on input "2025" at bounding box center [289, 114] width 45 height 17
click at [304, 112] on span at bounding box center [307, 110] width 10 height 9
type input "2026"
click at [213, 254] on span "22" at bounding box center [213, 254] width 29 height 29
type input "Sep 22, 2026"
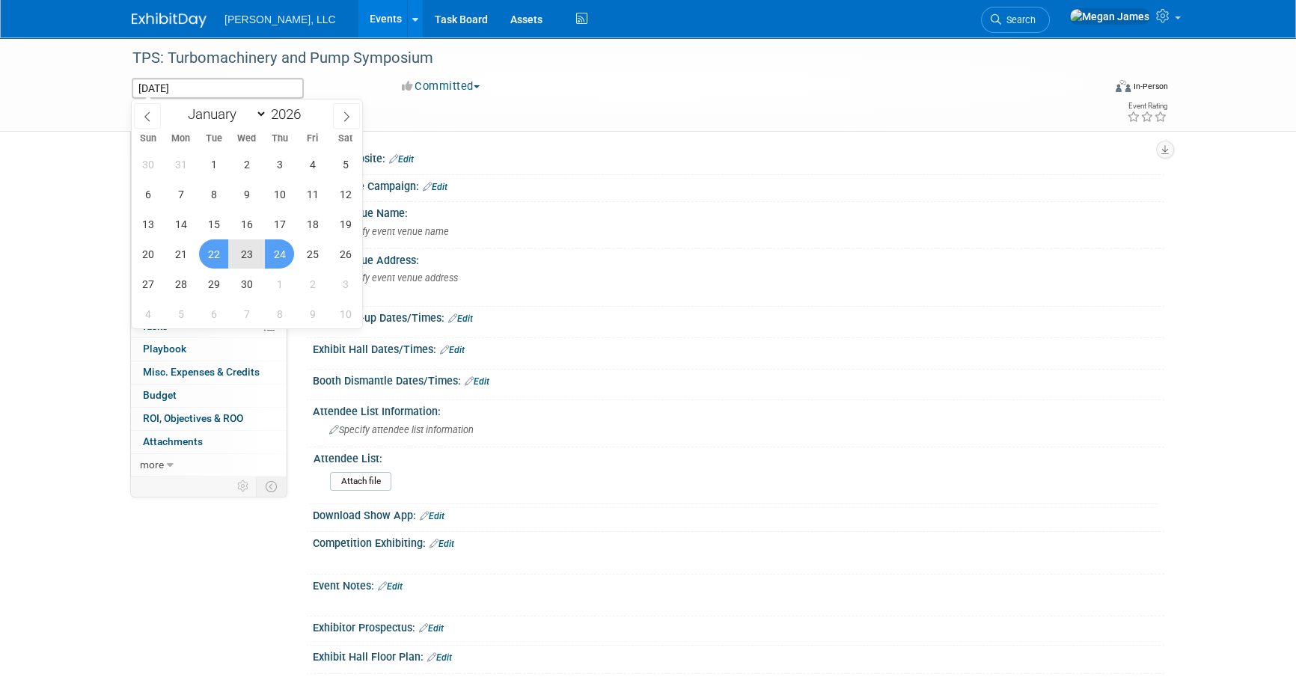
click at [272, 254] on span "24" at bounding box center [279, 254] width 29 height 29
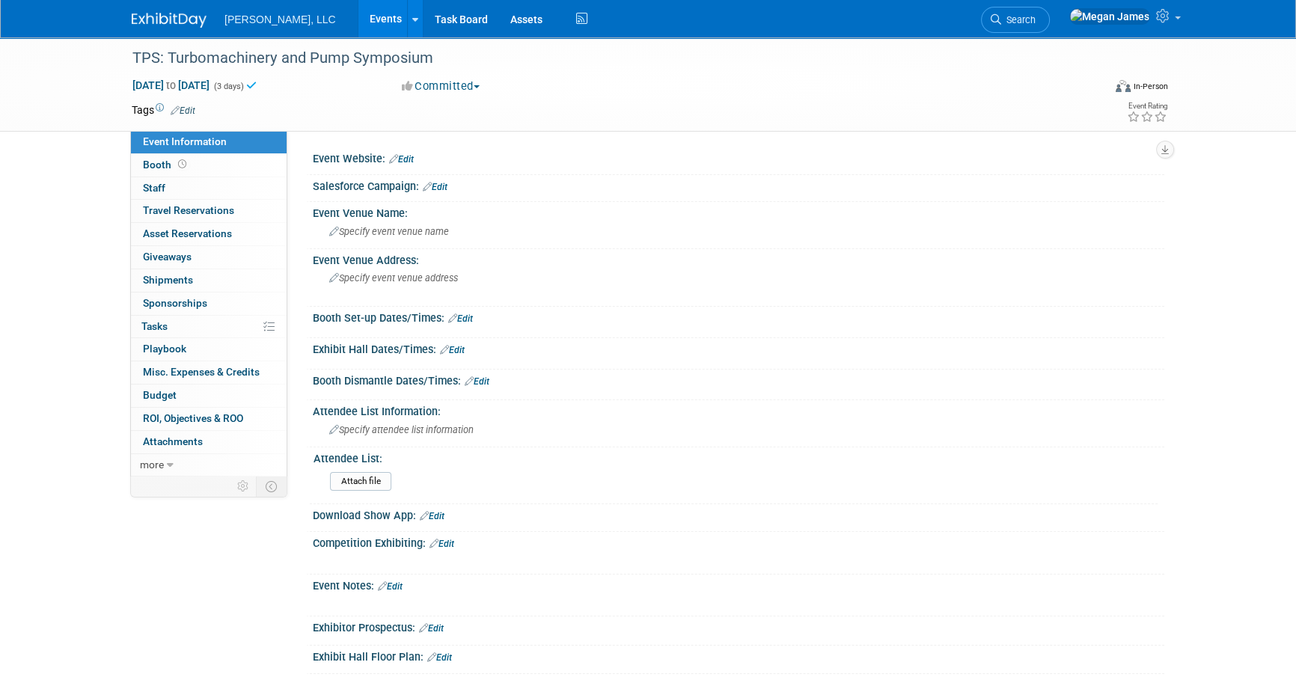
drag, startPoint x: 376, startPoint y: 105, endPoint x: 341, endPoint y: 8, distance: 103.0
click at [376, 103] on td at bounding box center [593, 110] width 796 height 15
click at [226, 171] on link "Booth" at bounding box center [209, 165] width 156 height 22
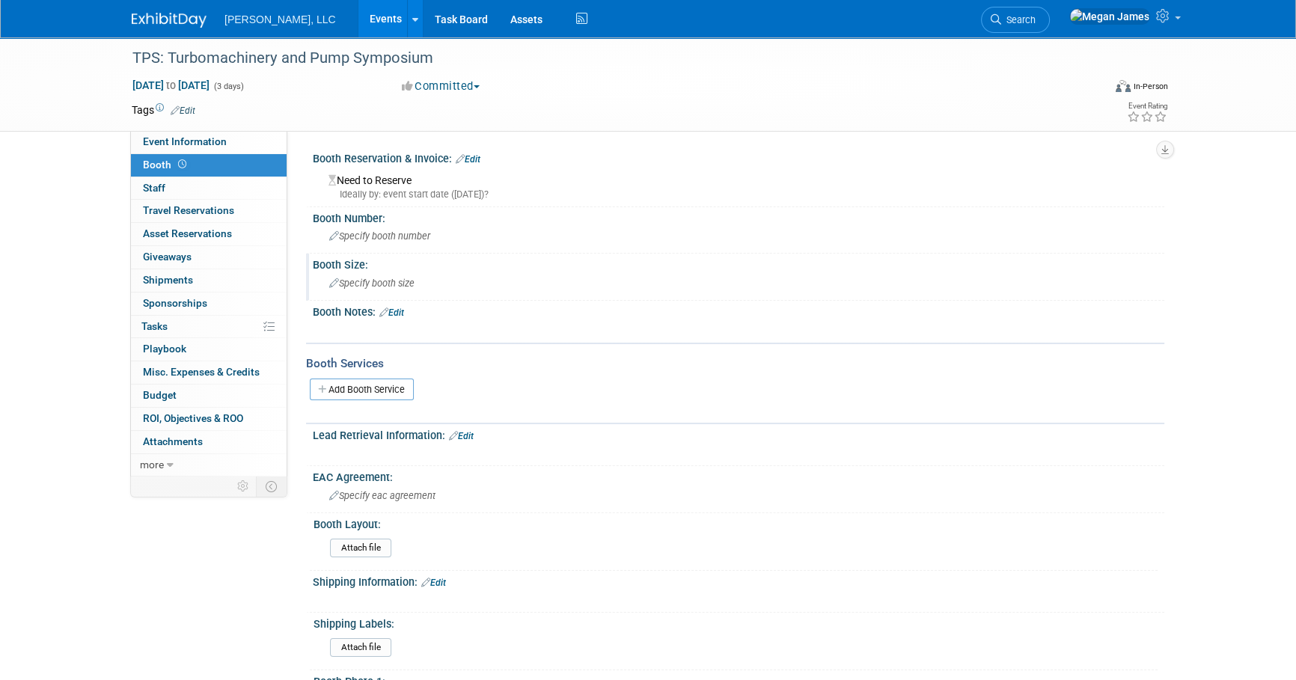
click at [371, 284] on span "Specify booth size" at bounding box center [371, 283] width 85 height 11
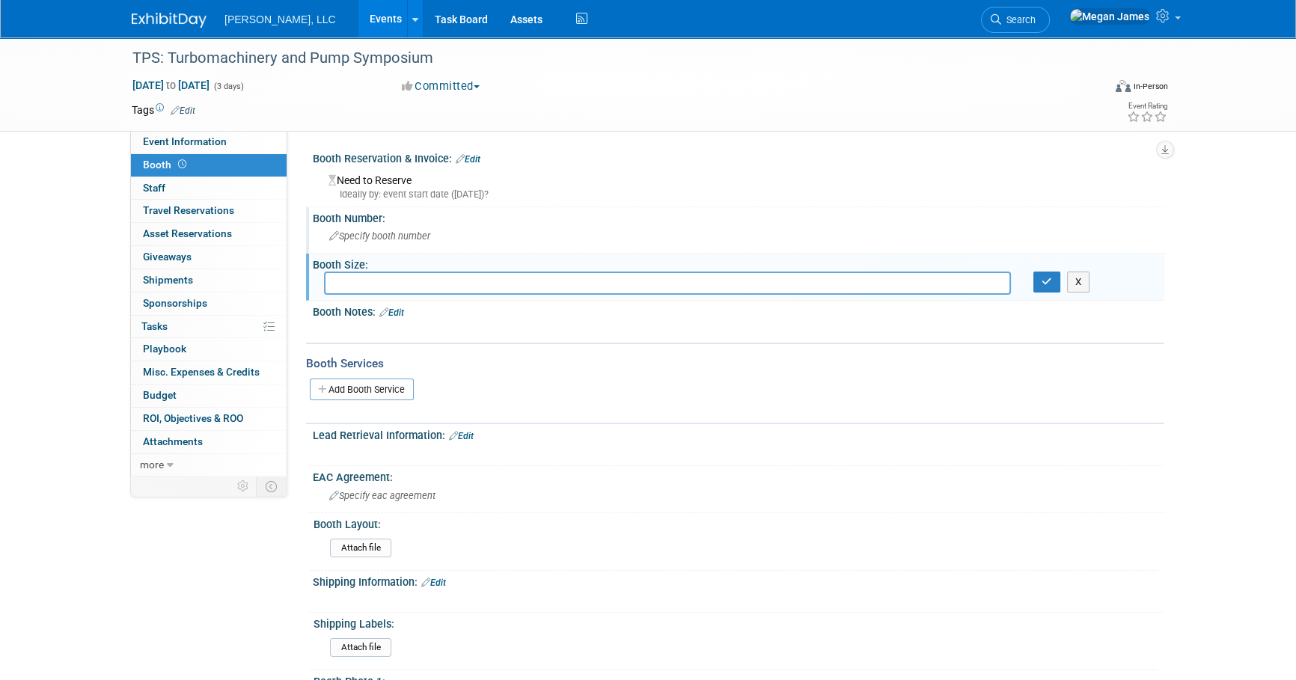
click at [381, 240] on span "Specify booth number" at bounding box center [379, 236] width 101 height 11
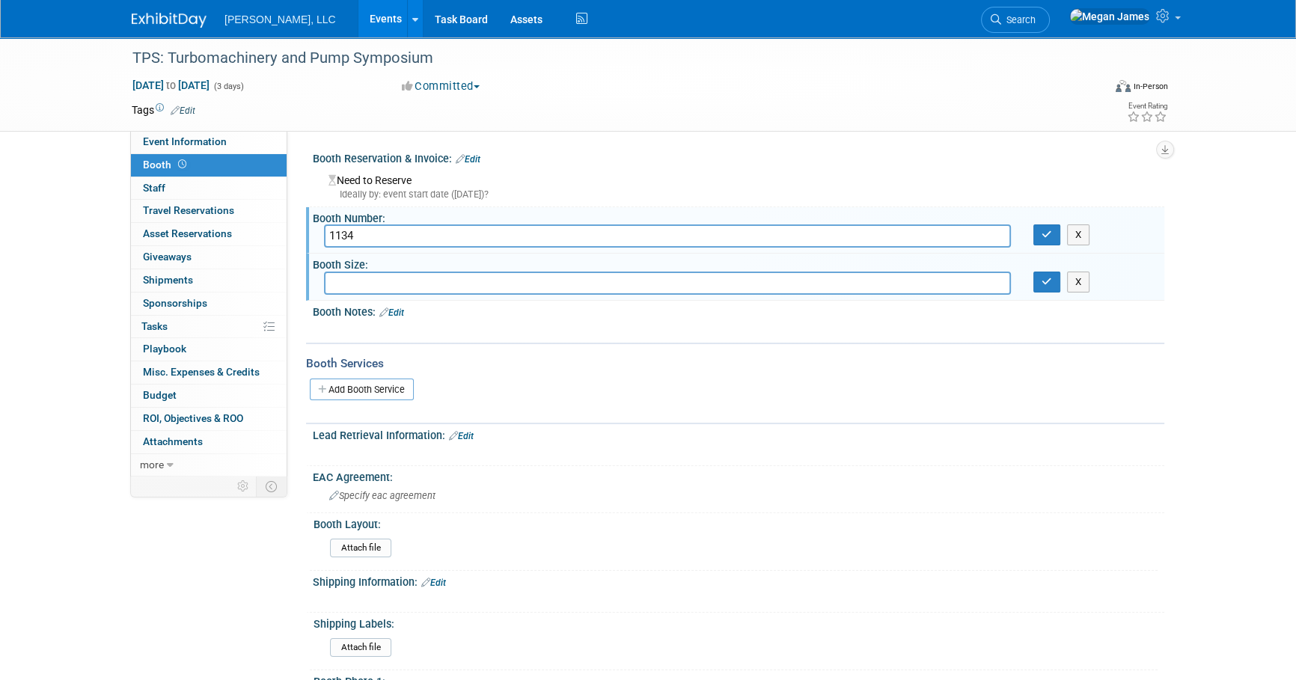
type input "1134"
click at [382, 284] on input "text" at bounding box center [667, 283] width 687 height 23
type input "10x10"
click at [1048, 234] on icon "button" at bounding box center [1047, 235] width 10 height 10
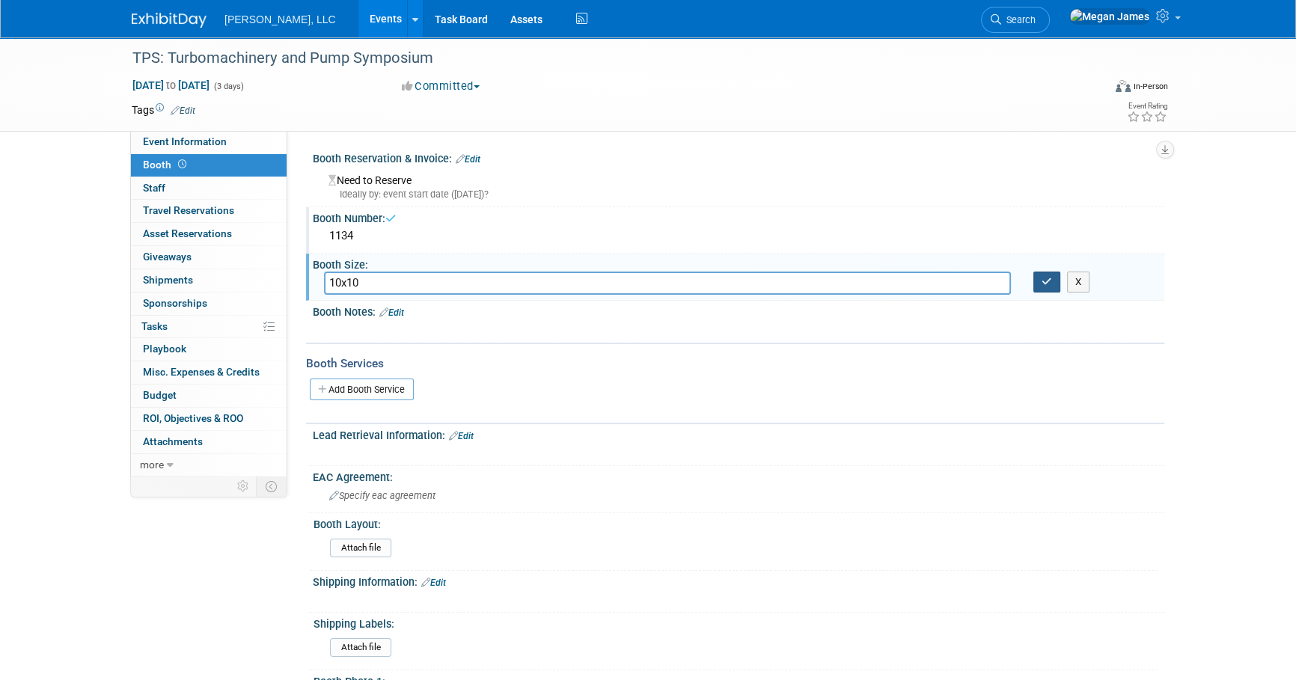
click at [1044, 284] on icon "button" at bounding box center [1047, 282] width 10 height 10
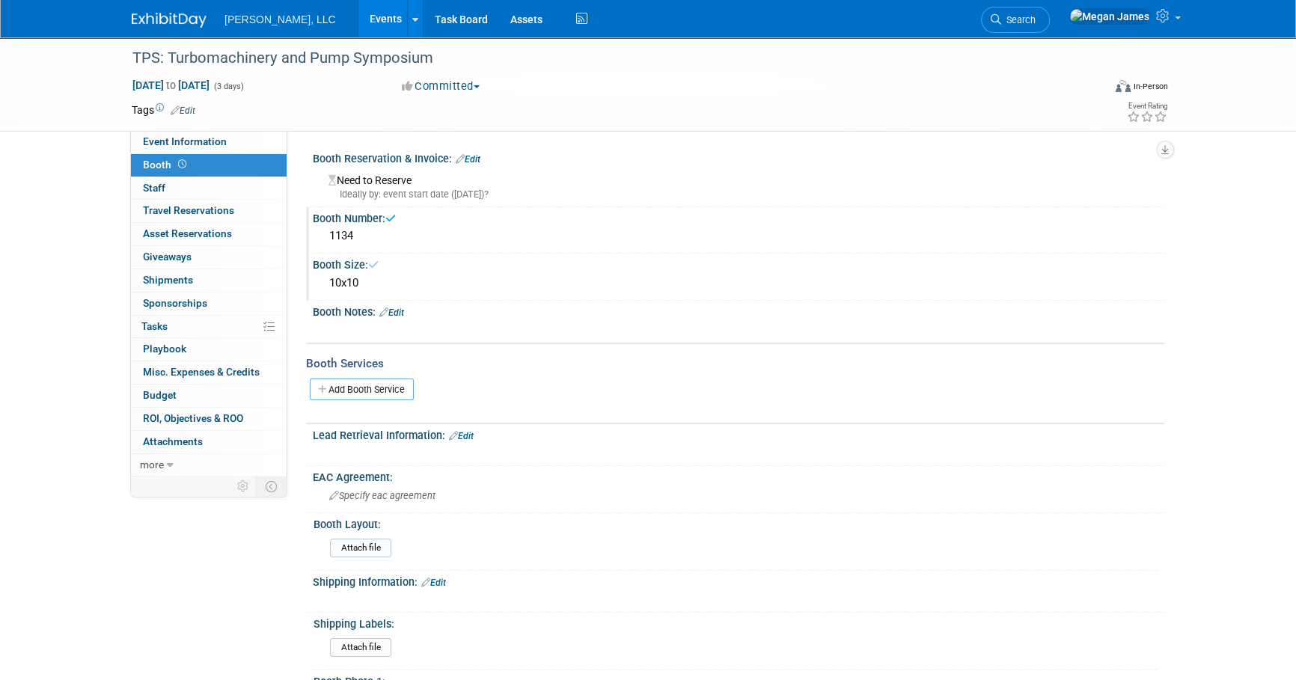
click at [1205, 299] on div "TPS: Turbomachinery and Pump Symposium Sep 22, 2026 to Sep 24, 2026 (3 days) Se…" at bounding box center [648, 454] width 1296 height 835
click at [475, 155] on link "Edit" at bounding box center [468, 159] width 25 height 10
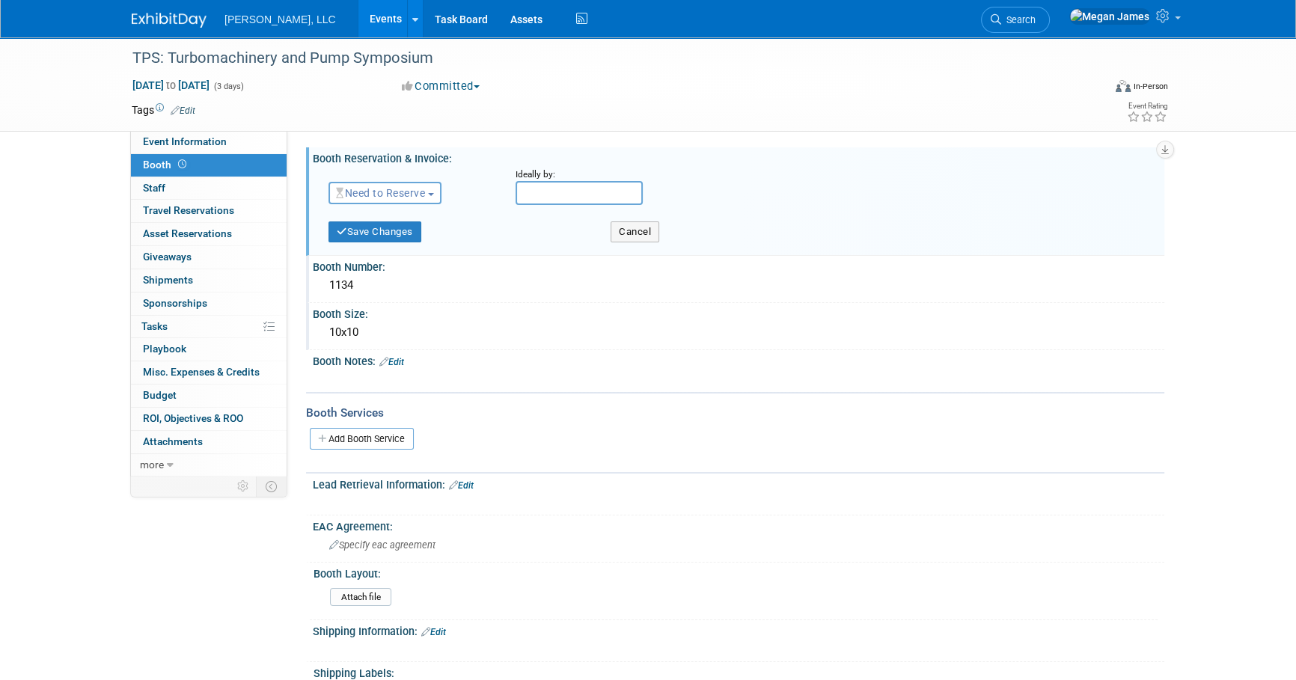
click at [434, 195] on span "button" at bounding box center [431, 194] width 6 height 3
click at [419, 245] on link "Reserved" at bounding box center [409, 239] width 160 height 21
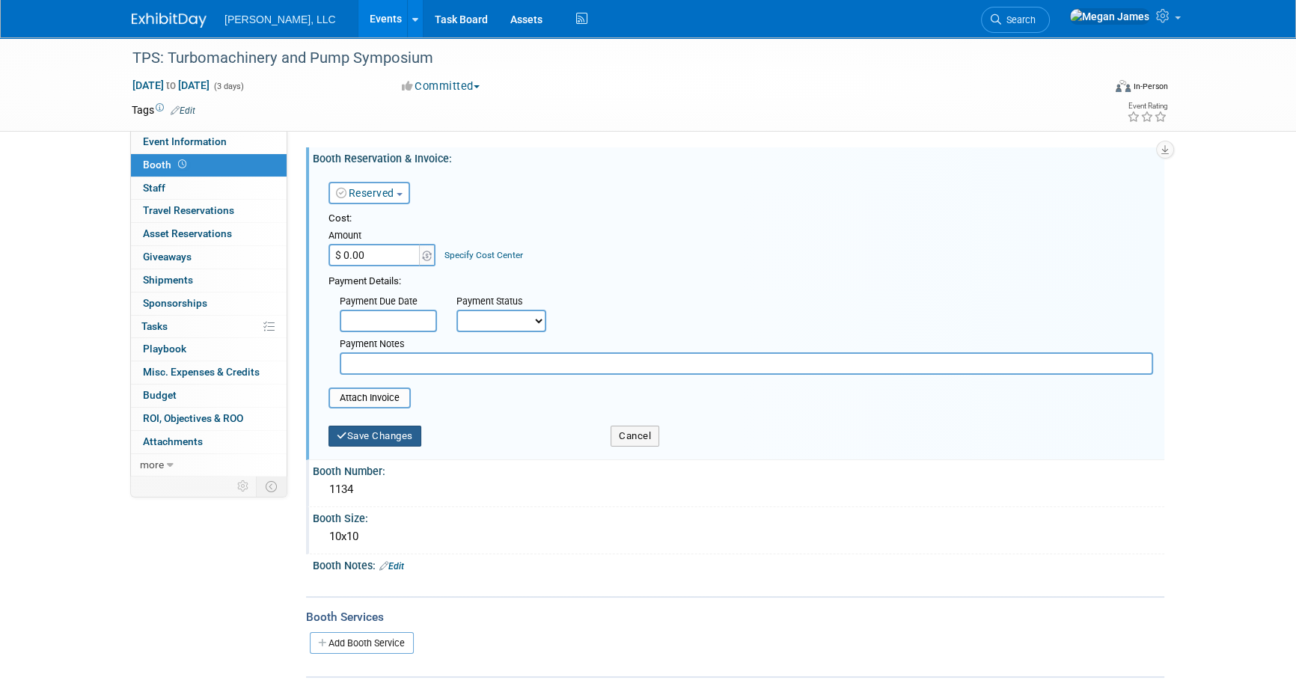
click at [391, 445] on button "Save Changes" at bounding box center [375, 436] width 93 height 21
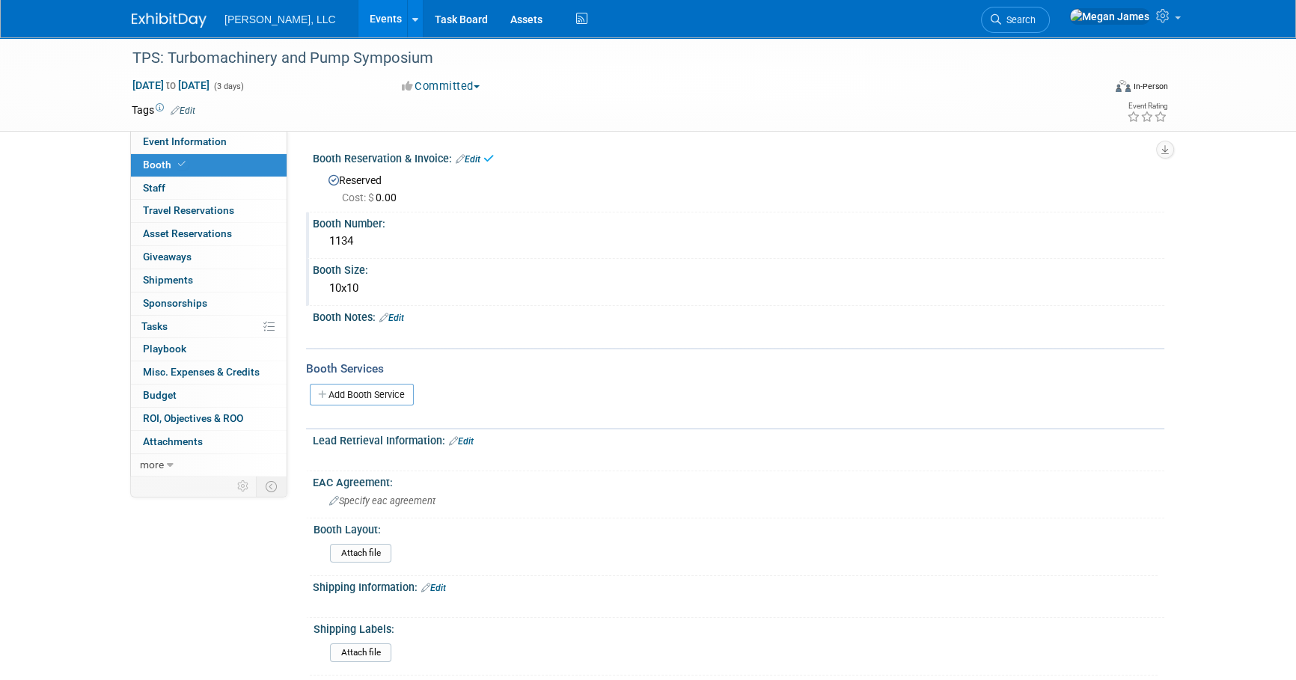
click at [88, 421] on div "TPS: Turbomachinery and Pump Symposium Sep 22, 2026 to Sep 24, 2026 (3 days) Se…" at bounding box center [648, 457] width 1296 height 840
click at [1218, 449] on div "TPS: Turbomachinery and Pump Symposium Sep 22, 2026 to Sep 24, 2026 (3 days) Se…" at bounding box center [648, 457] width 1296 height 840
click at [359, 16] on link "Events" at bounding box center [386, 18] width 55 height 37
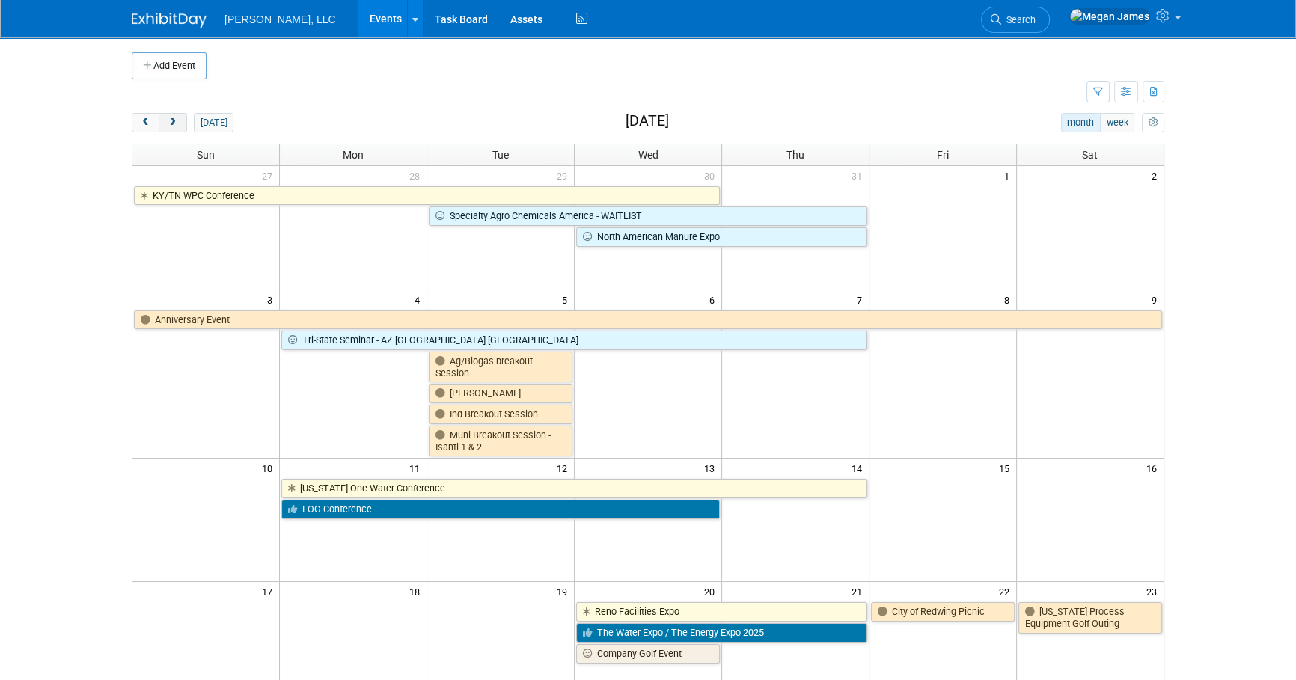
click at [178, 123] on button "next" at bounding box center [173, 122] width 28 height 19
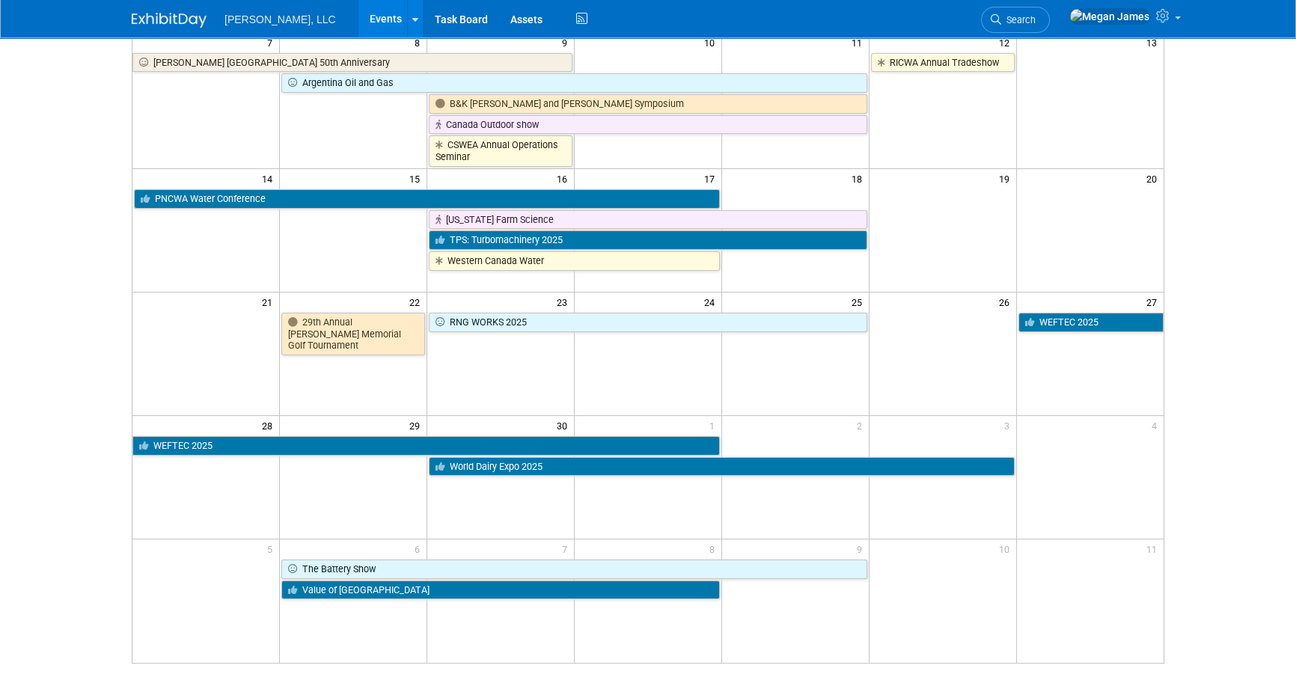
scroll to position [272, 0]
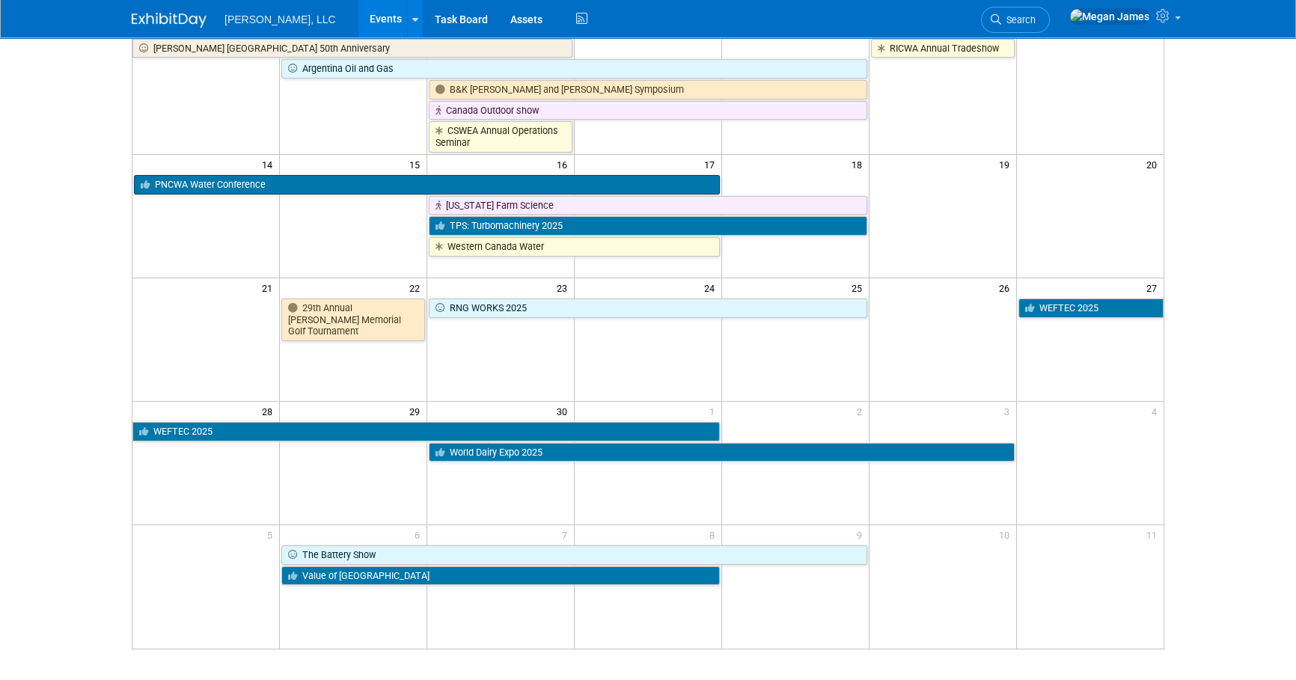
click at [208, 185] on link "PNCWA Water Conference" at bounding box center [427, 184] width 586 height 19
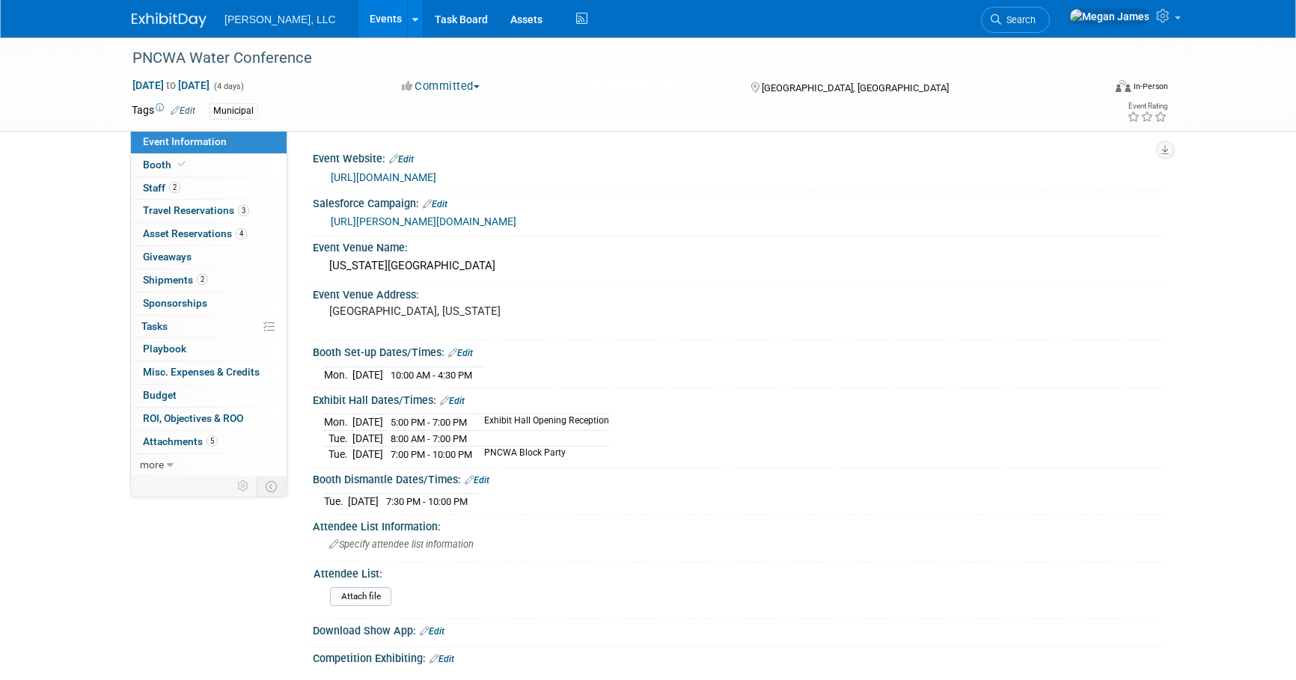
select select "Municipal"
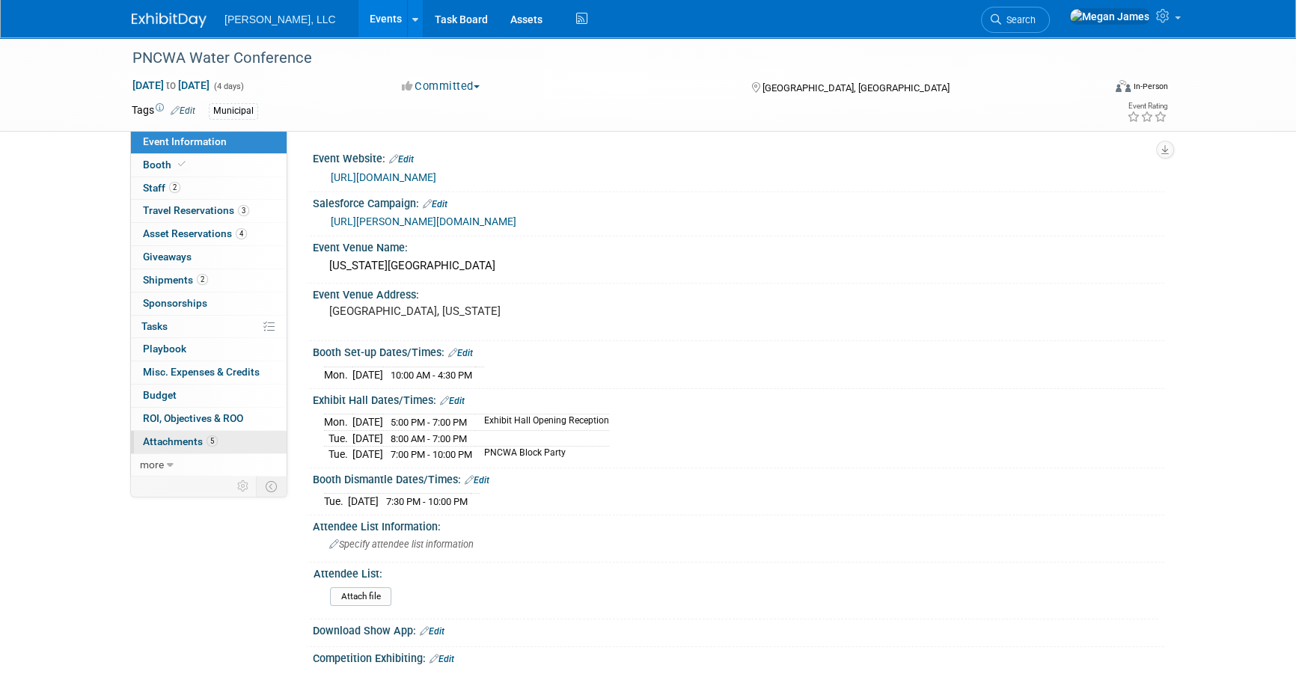
click at [207, 444] on span "5" at bounding box center [212, 441] width 11 height 11
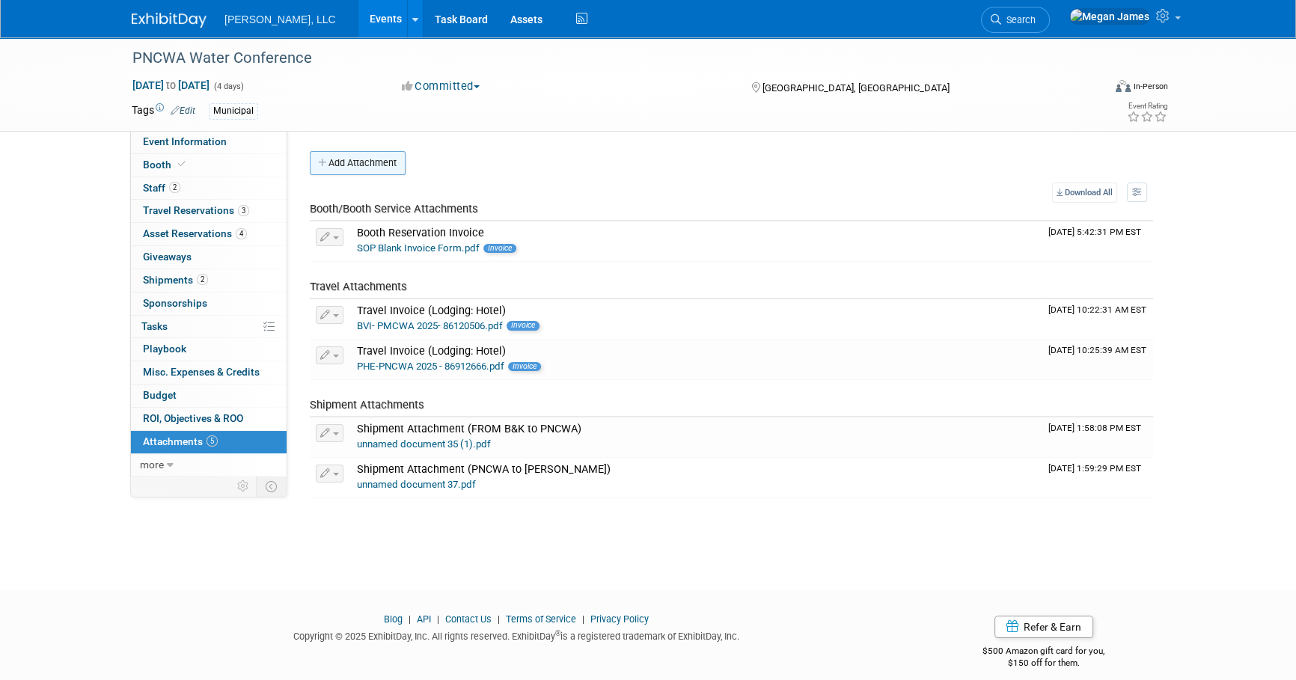
click at [373, 161] on button "Add Attachment" at bounding box center [358, 163] width 96 height 24
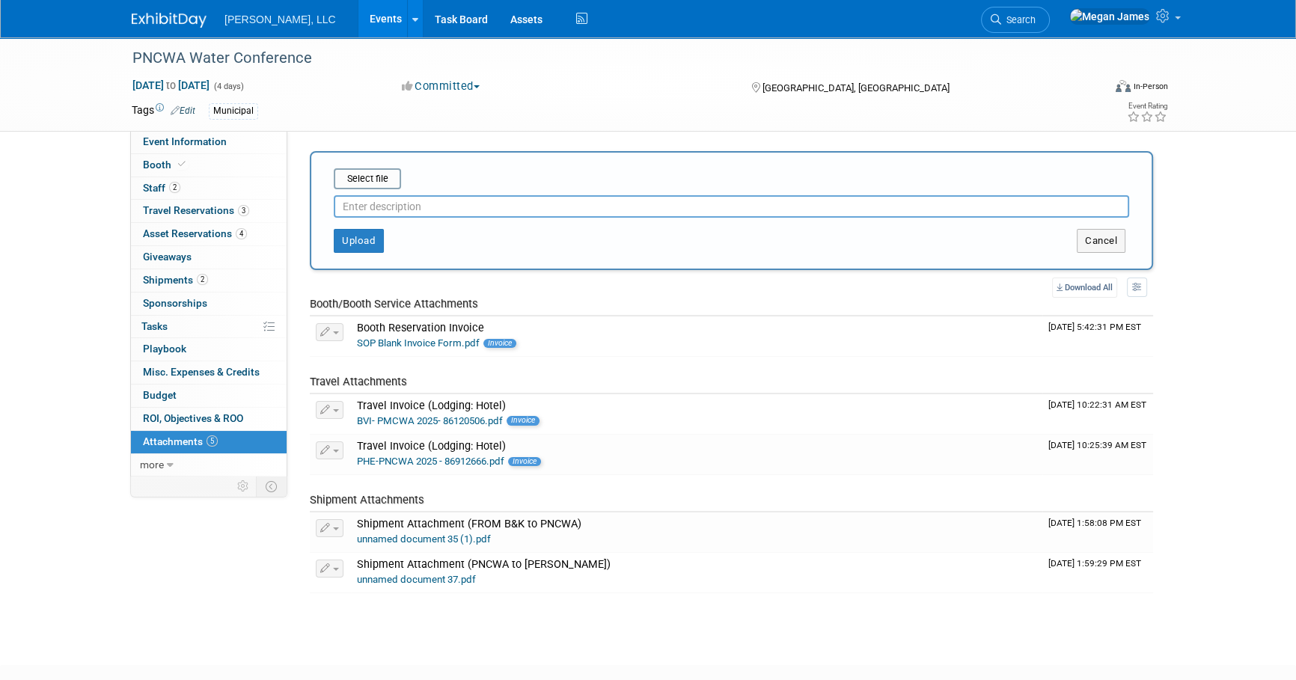
click at [414, 207] on input "text" at bounding box center [732, 206] width 796 height 22
type input "Attendee List"
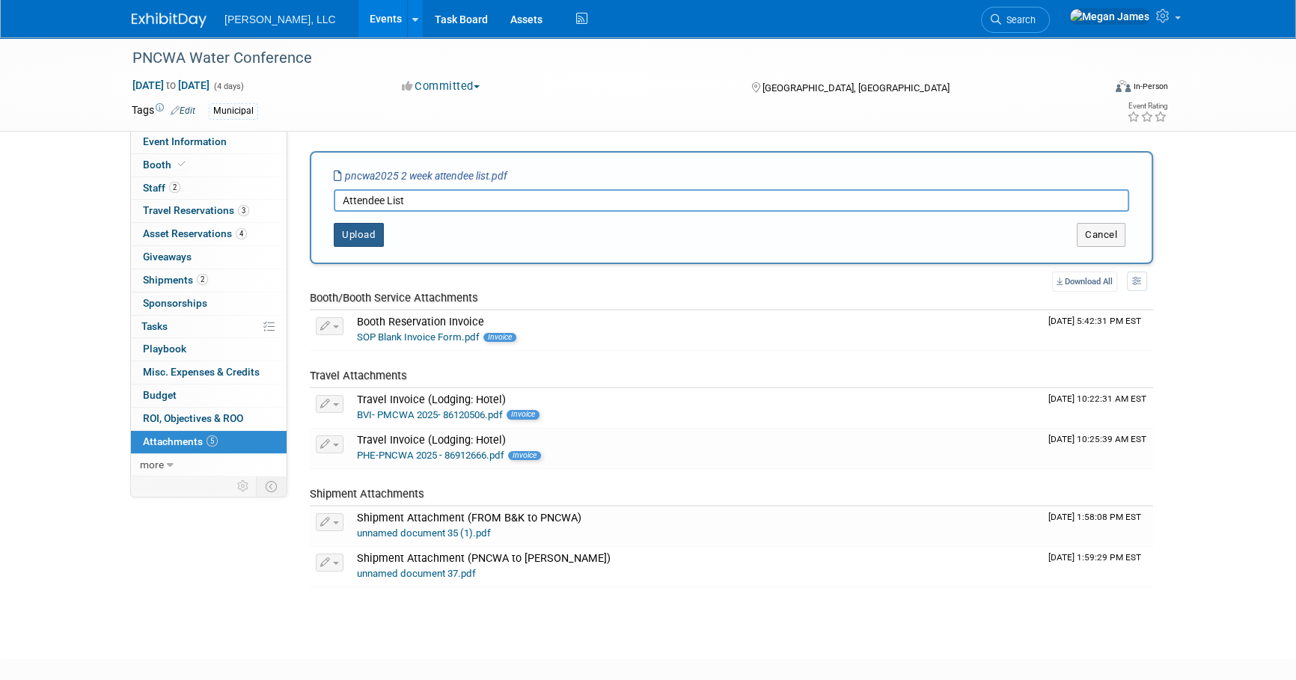
click at [367, 242] on button "Upload" at bounding box center [359, 235] width 50 height 24
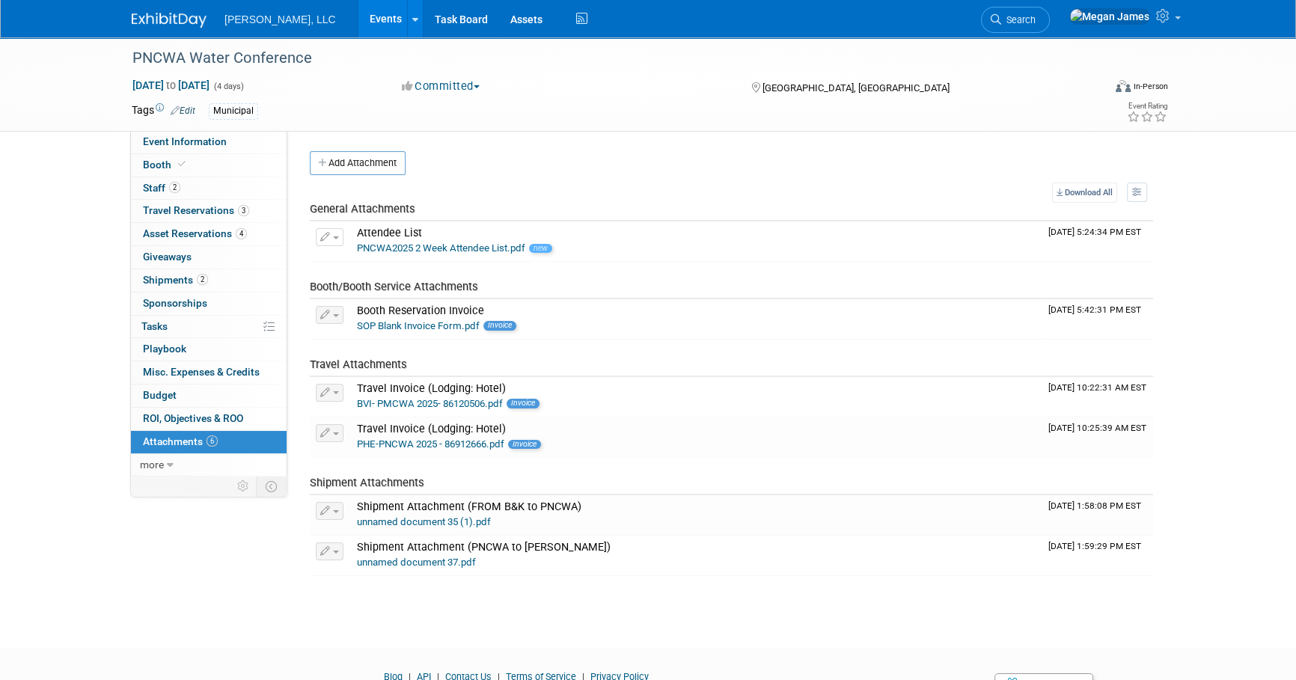
click at [359, 27] on link "Events" at bounding box center [386, 18] width 55 height 37
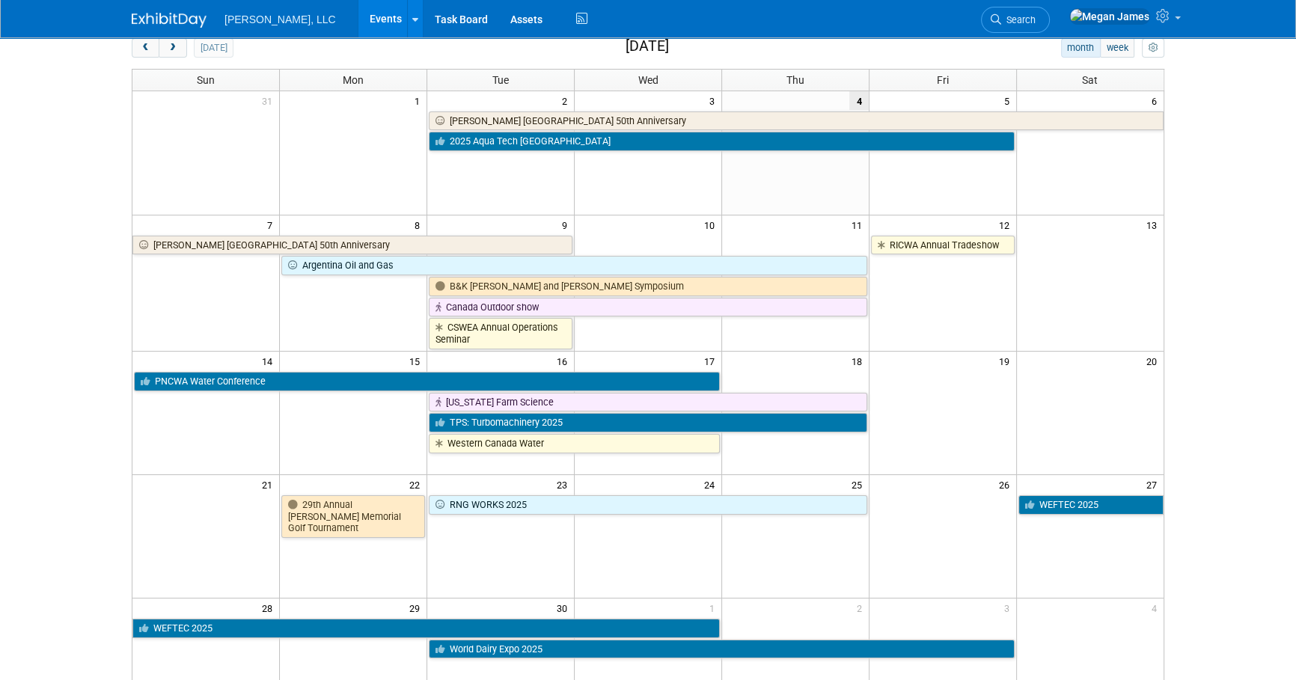
scroll to position [272, 0]
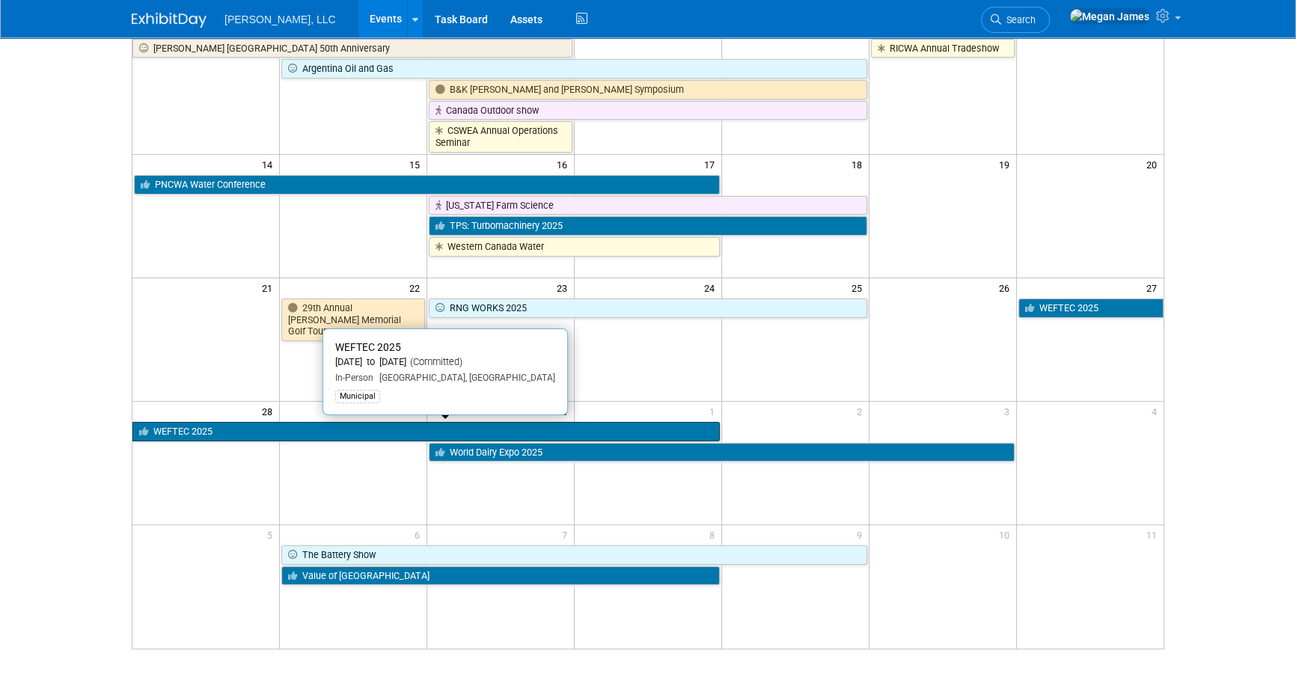
click at [329, 430] on link "WEFTEC 2025" at bounding box center [426, 431] width 588 height 19
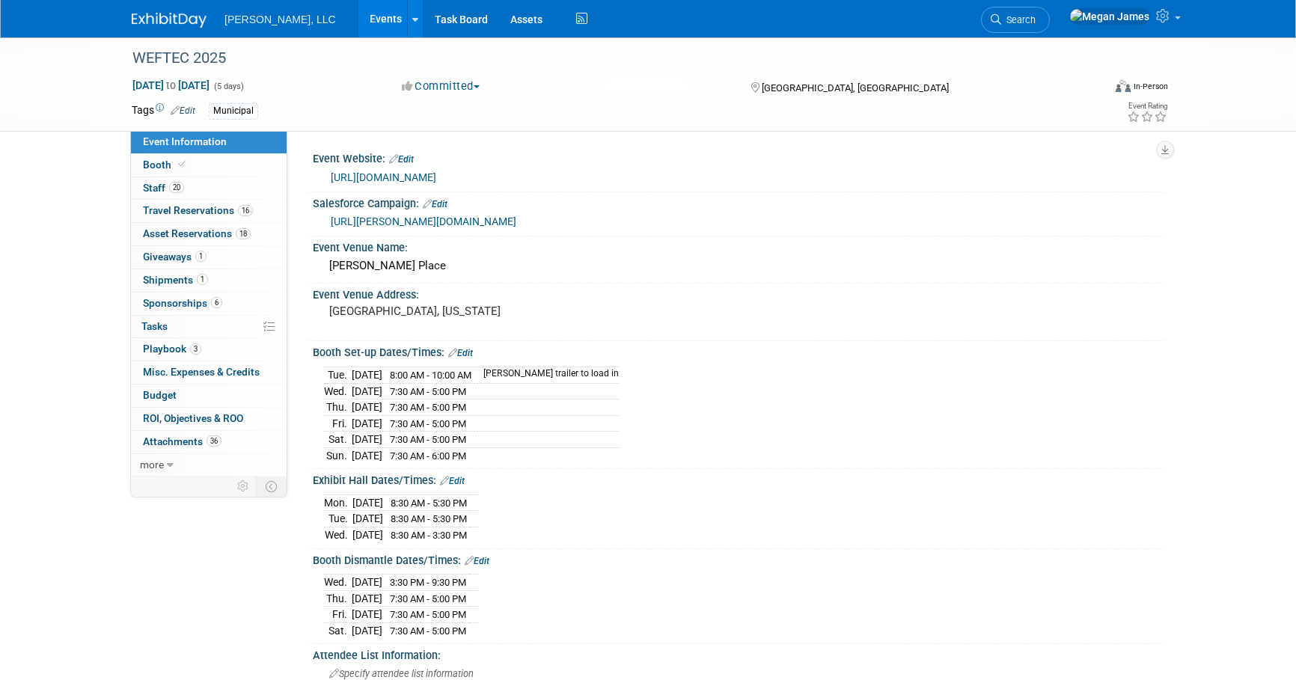
select select "Municipal"
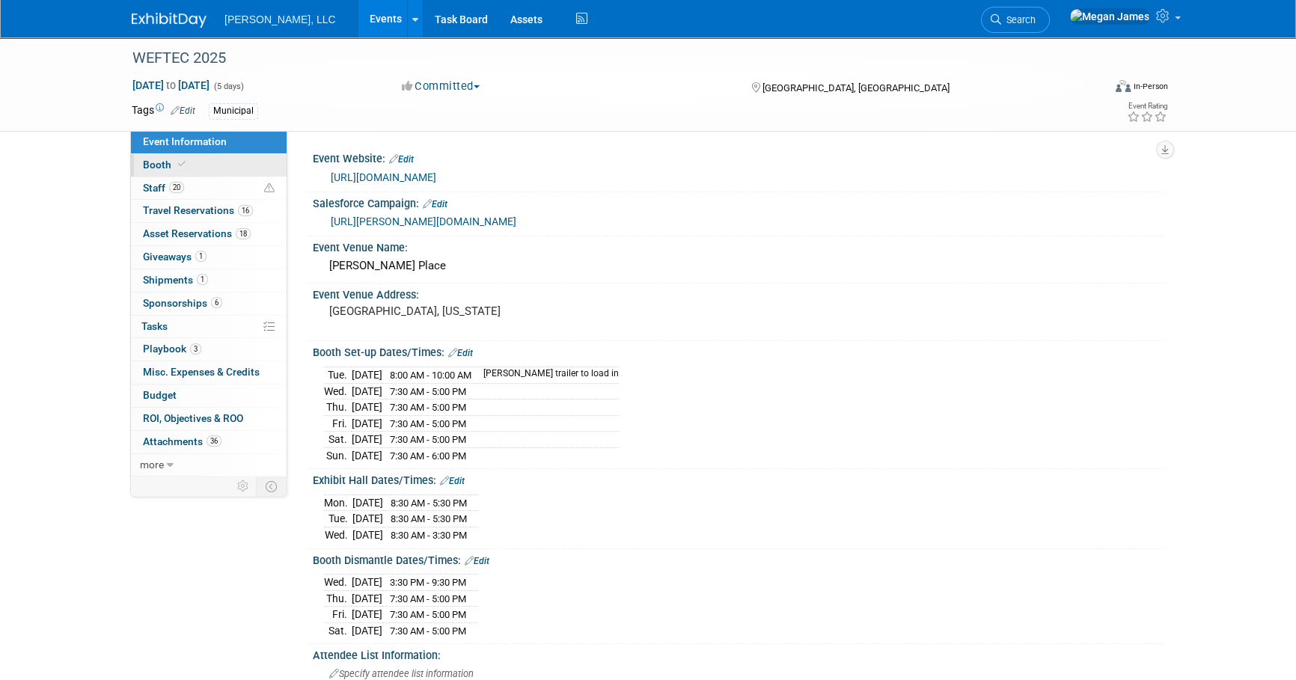
click at [183, 170] on span "Booth" at bounding box center [166, 165] width 46 height 12
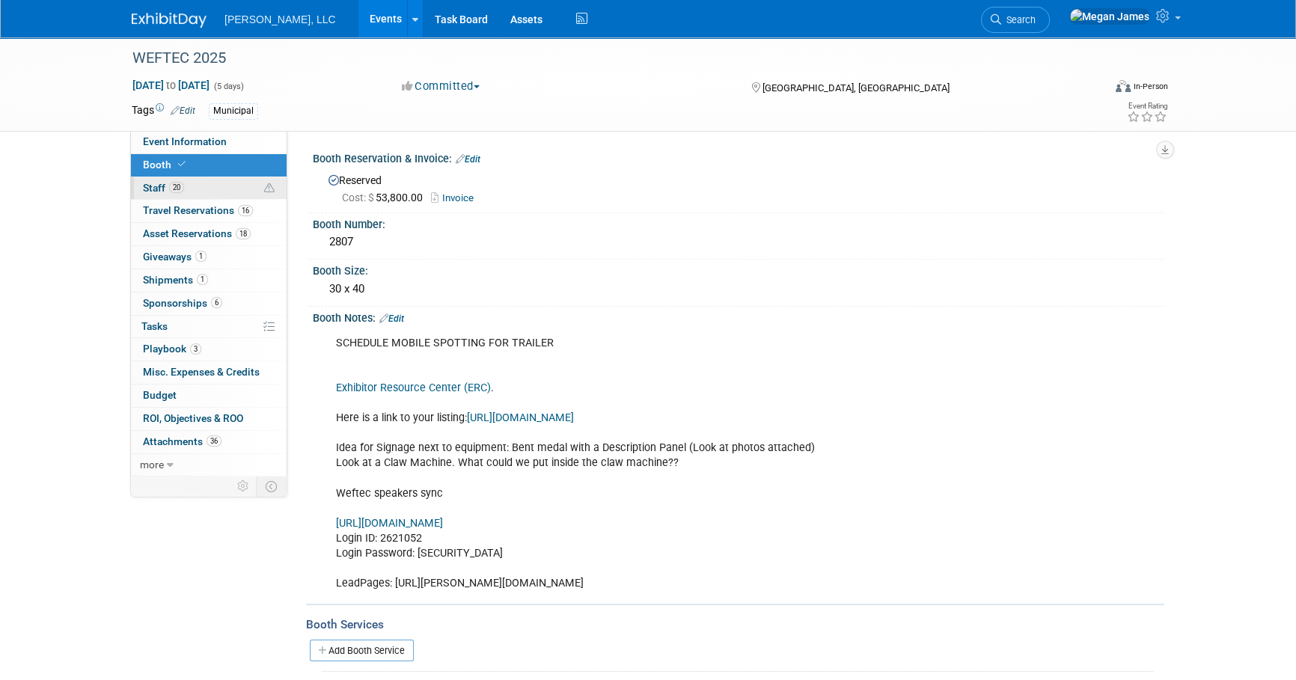
click at [217, 192] on link "20 Staff 20" at bounding box center [209, 188] width 156 height 22
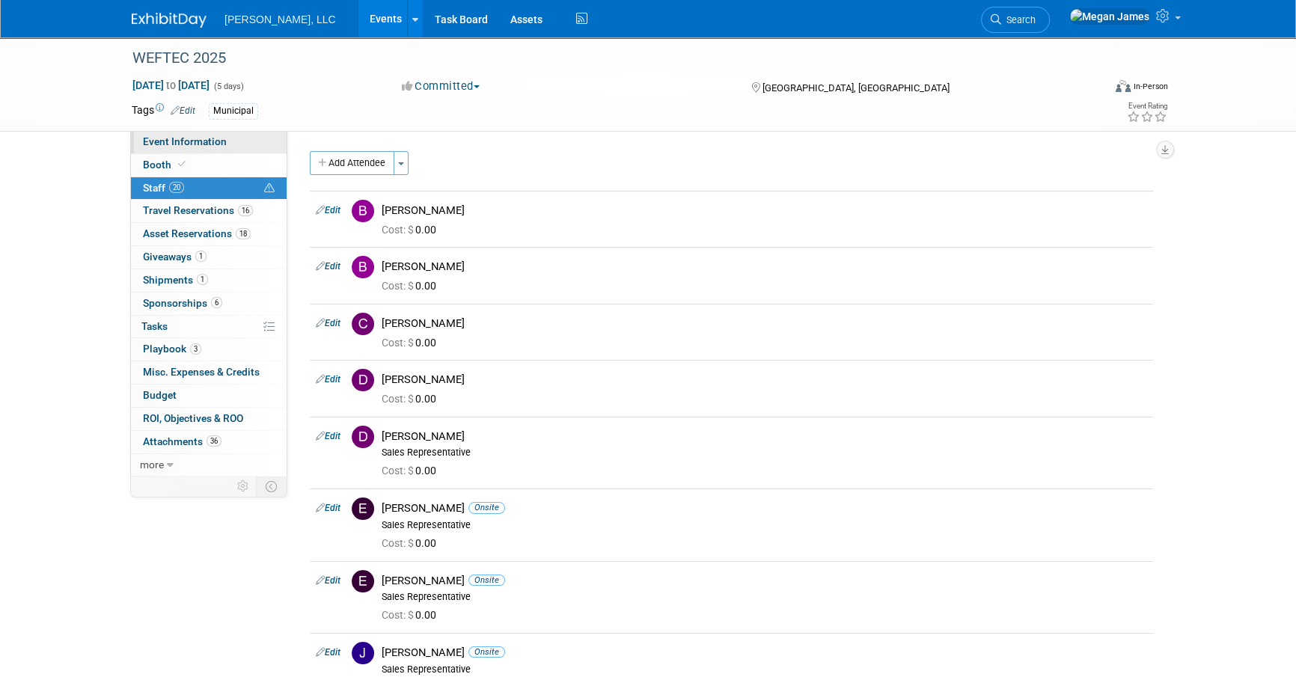
click at [232, 147] on link "Event Information" at bounding box center [209, 142] width 156 height 22
select select "Municipal"
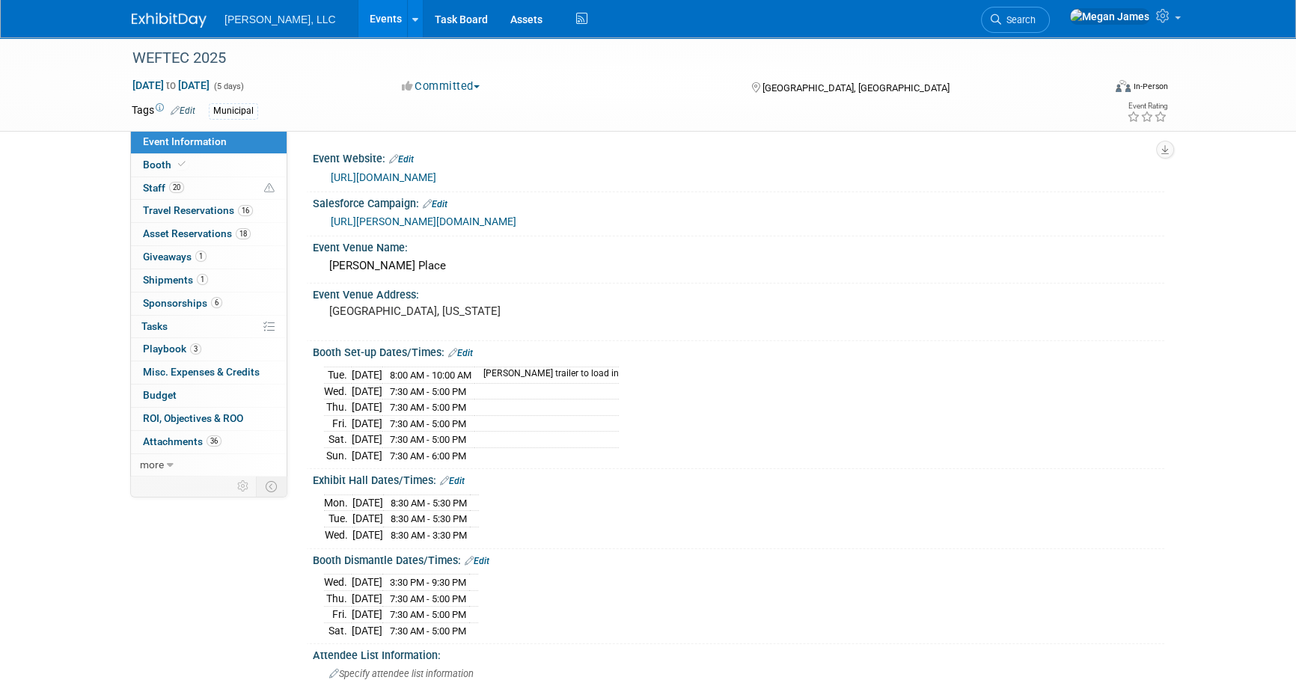
drag, startPoint x: 343, startPoint y: 23, endPoint x: 673, endPoint y: 94, distance: 337.5
click at [359, 23] on link "Events" at bounding box center [386, 18] width 55 height 37
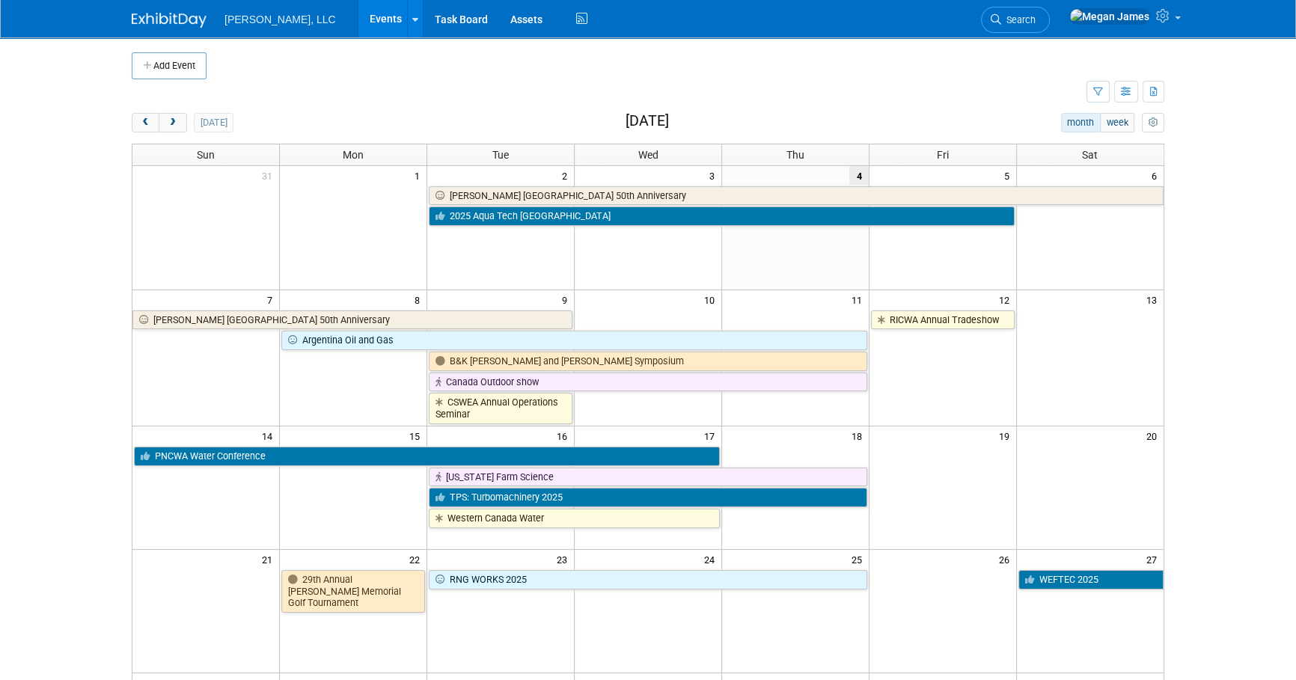
click at [1234, 293] on body "[PERSON_NAME], LLC Events Add Event Bulk Upload Events Shareable Event Boards R…" at bounding box center [648, 340] width 1296 height 680
click at [181, 118] on button "next" at bounding box center [173, 122] width 28 height 19
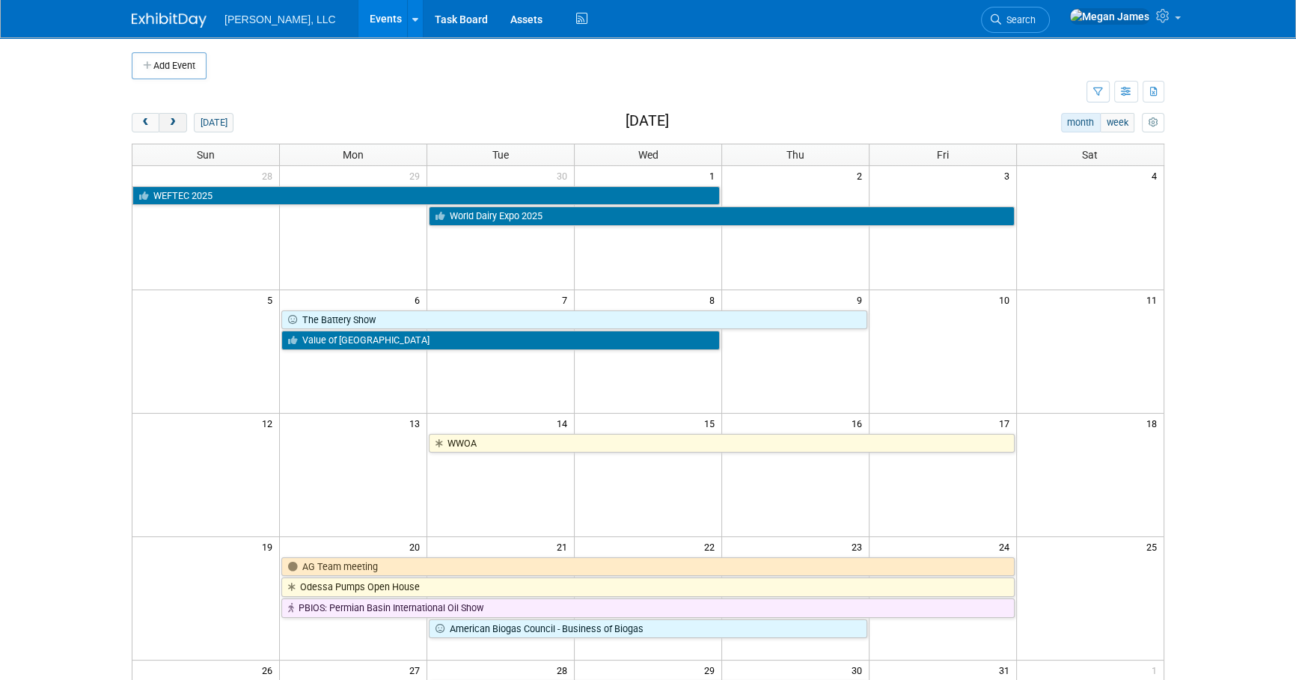
click at [180, 121] on button "next" at bounding box center [173, 122] width 28 height 19
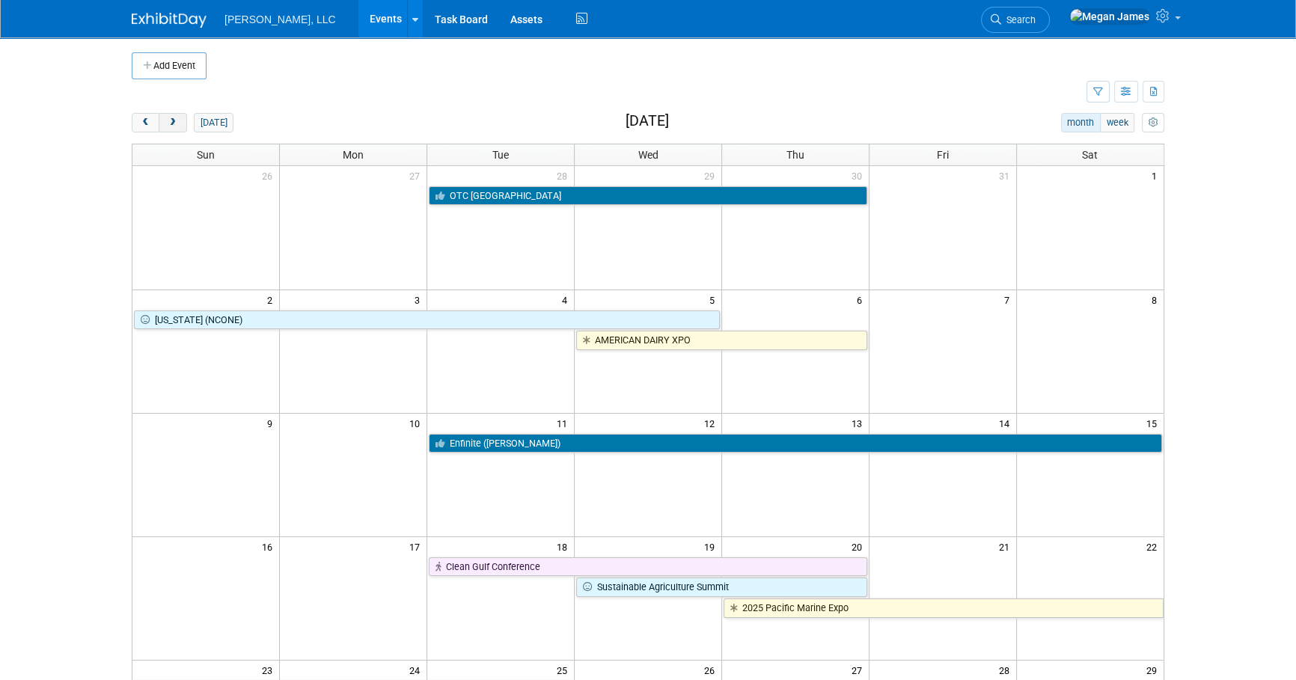
click at [179, 118] on button "next" at bounding box center [173, 122] width 28 height 19
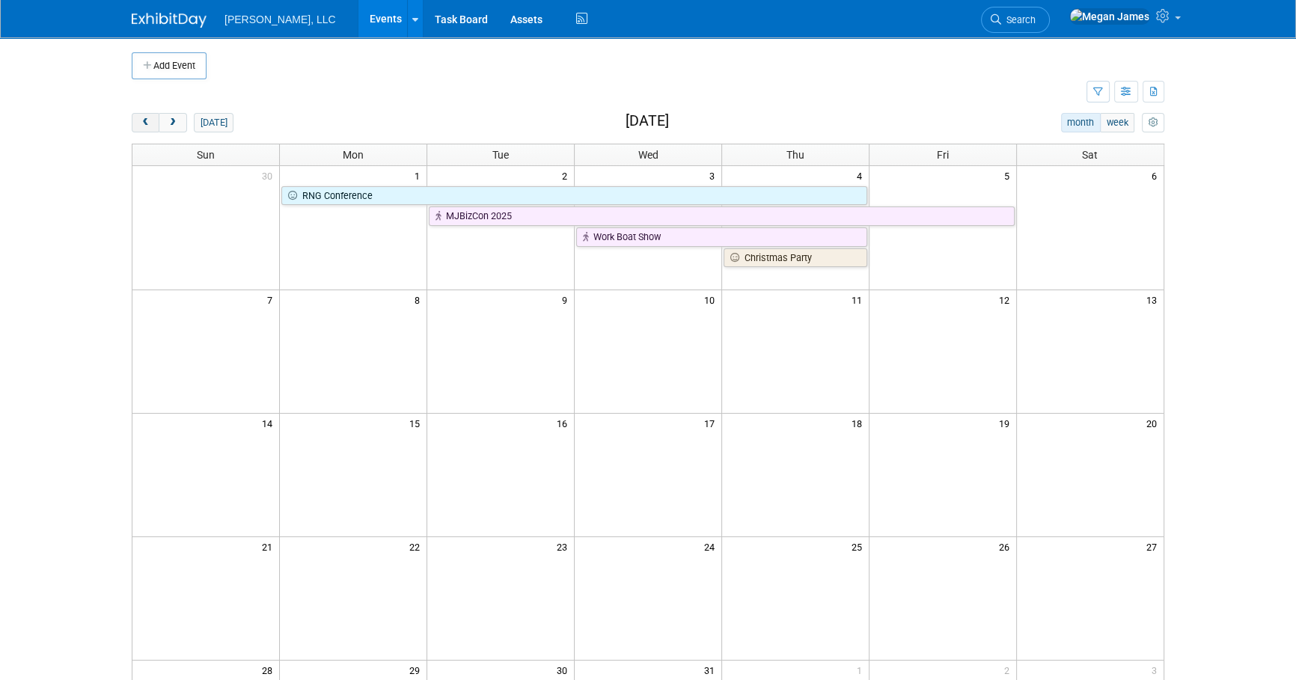
click at [147, 121] on span "prev" at bounding box center [145, 123] width 11 height 10
